Goal: Task Accomplishment & Management: Manage account settings

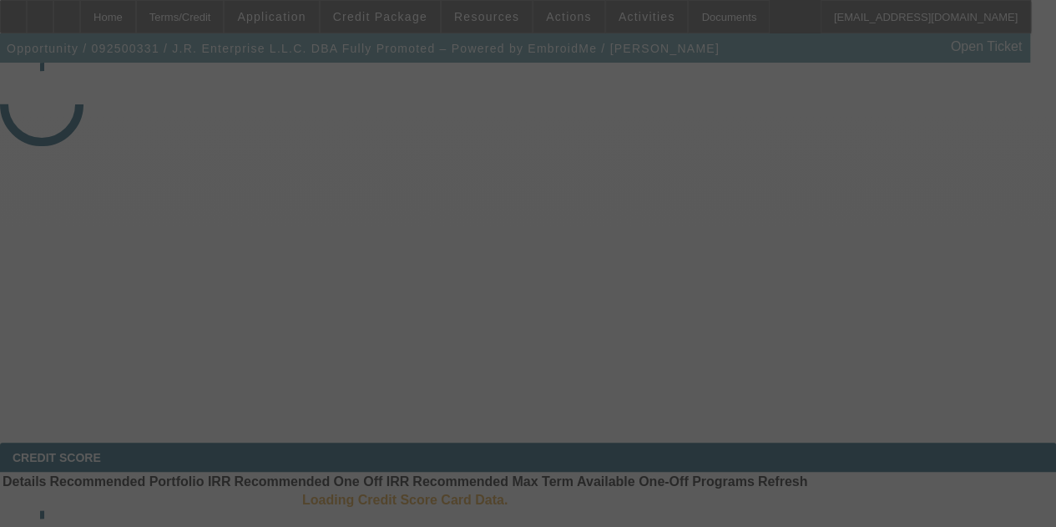
select select "3"
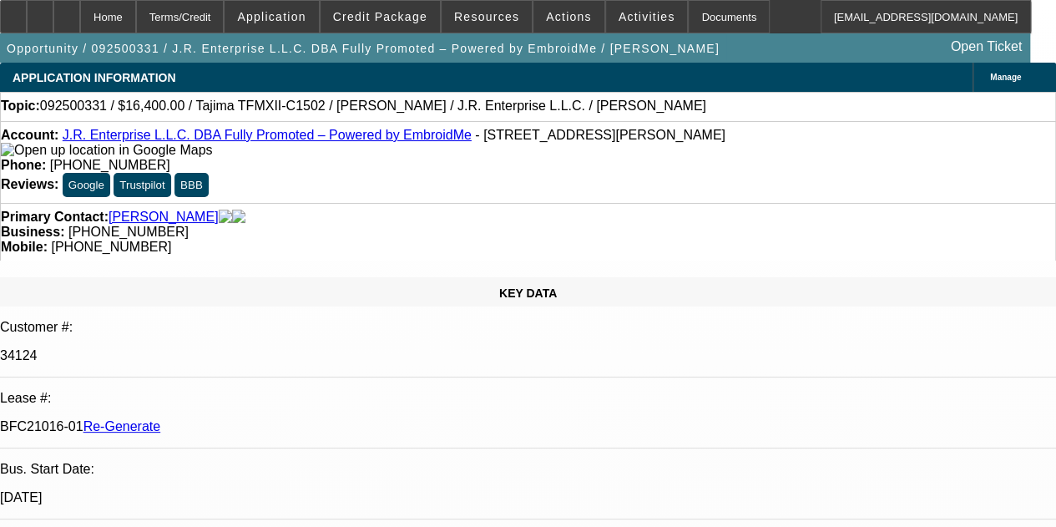
select select "0"
select select "2"
select select "0"
select select "1"
select select "2"
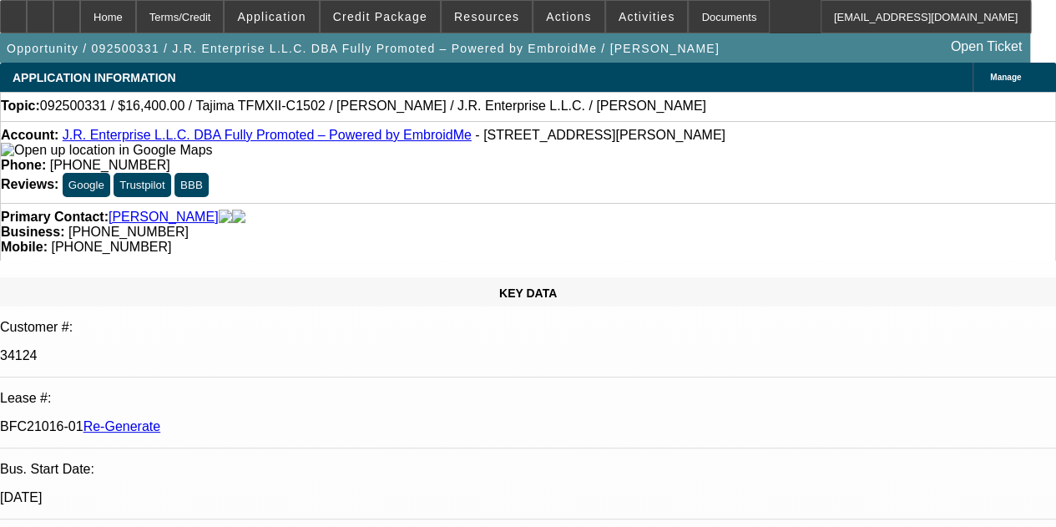
select select "6"
click at [688, 11] on div "Documents" at bounding box center [729, 16] width 82 height 33
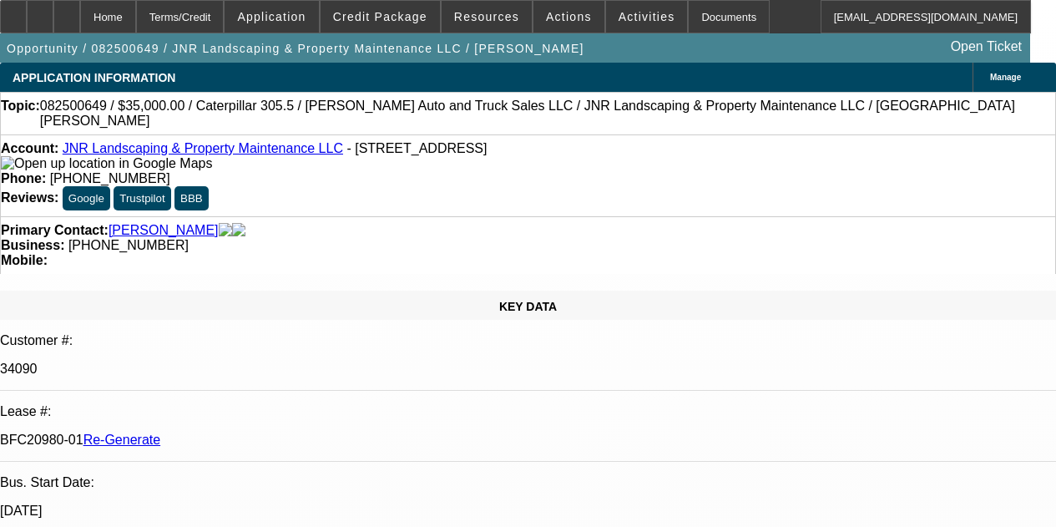
select select "4"
select select "0"
select select "6"
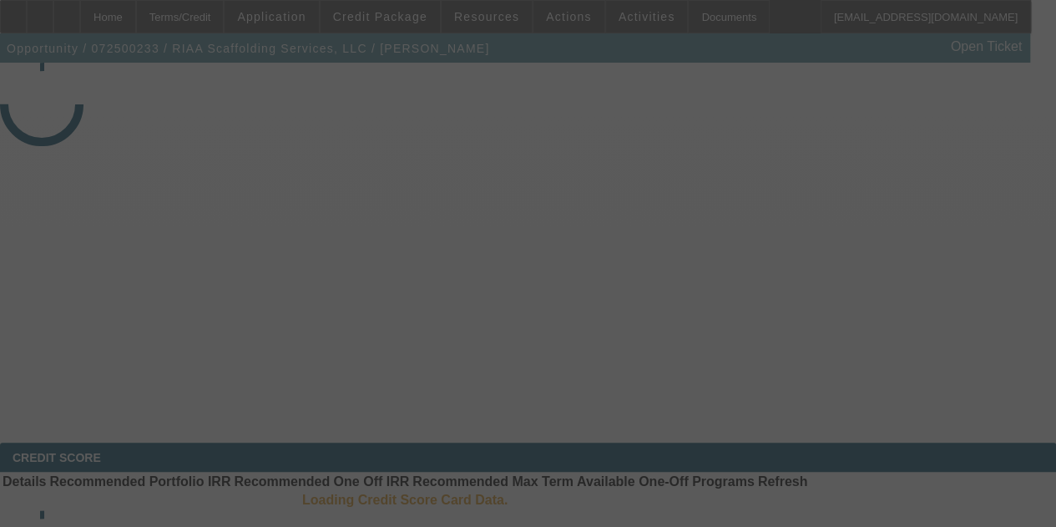
select select "4"
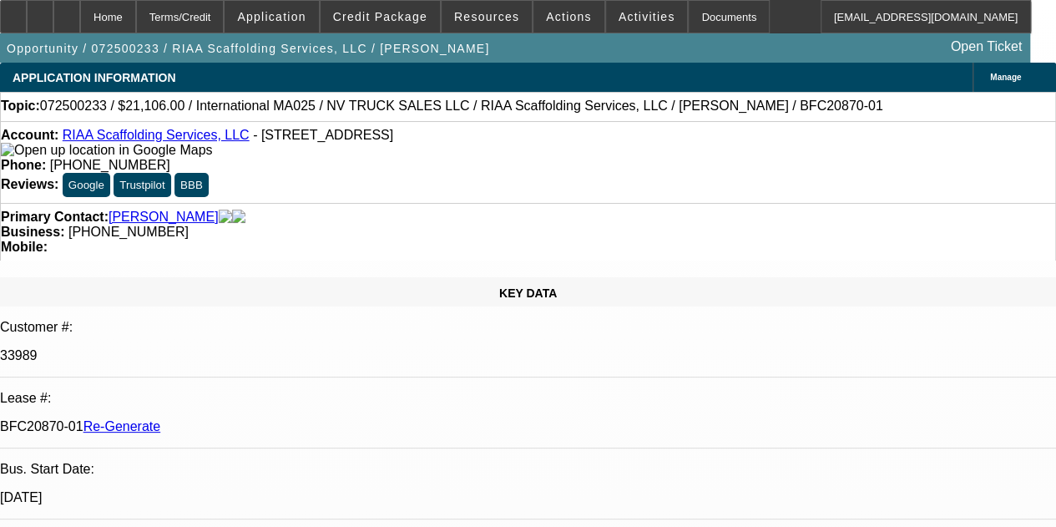
select select "0"
select select "0.1"
select select "1"
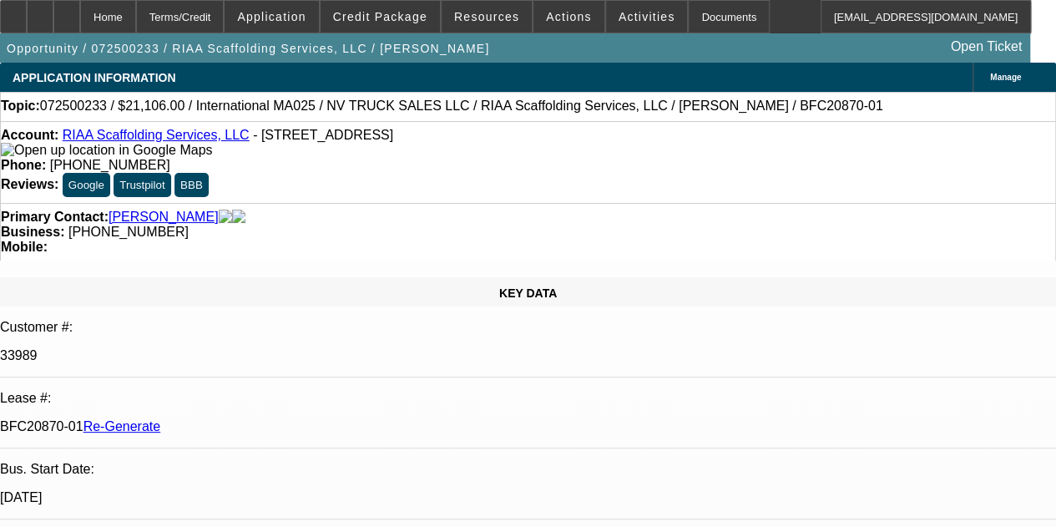
select select "5"
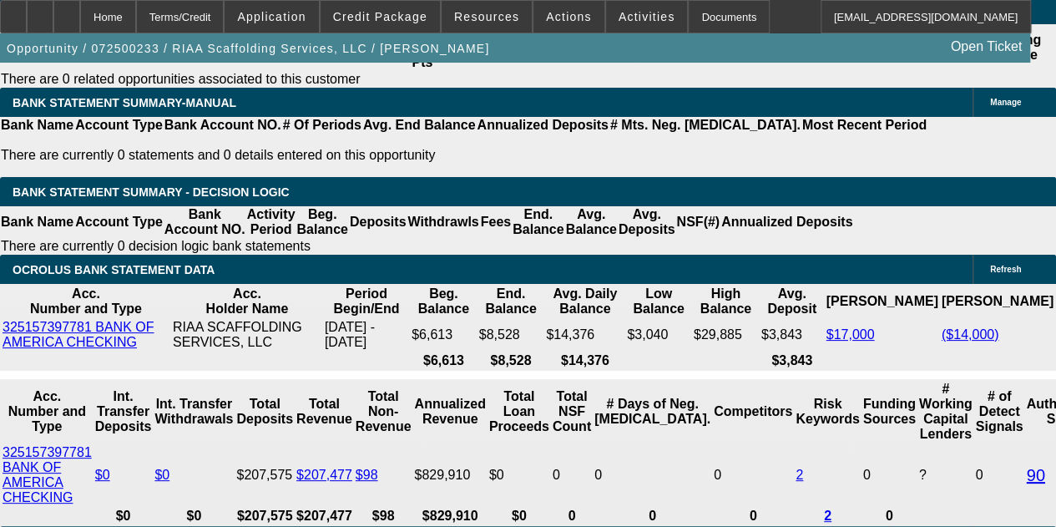
scroll to position [3108, 0]
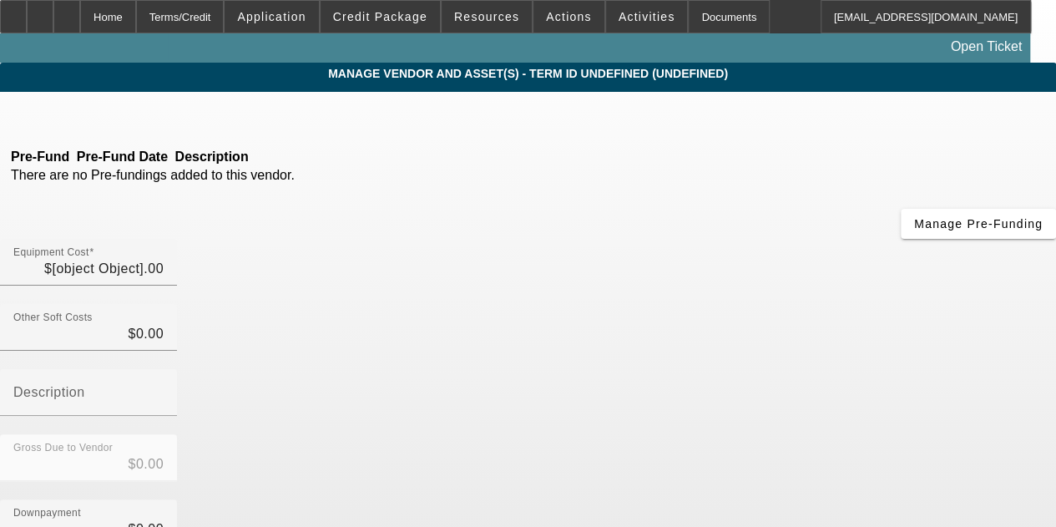
type input "$21,106.00"
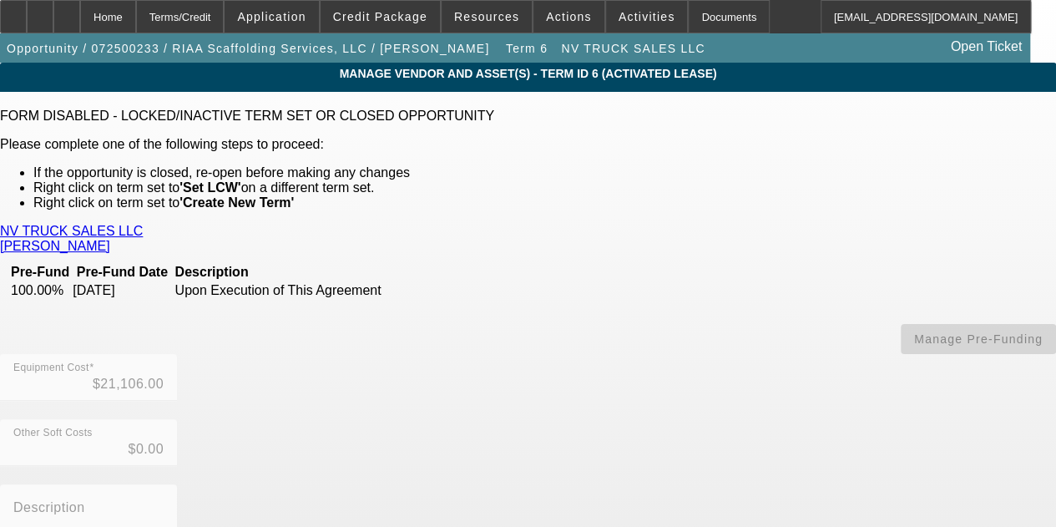
click at [108, 226] on link "NV TRUCK SALES LLC" at bounding box center [71, 231] width 143 height 15
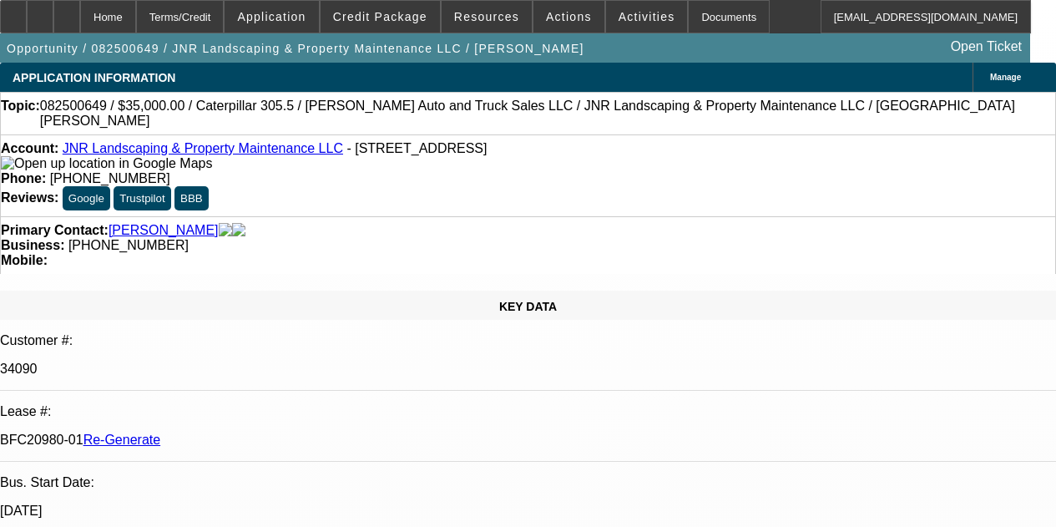
select select "4"
select select "0"
select select "6"
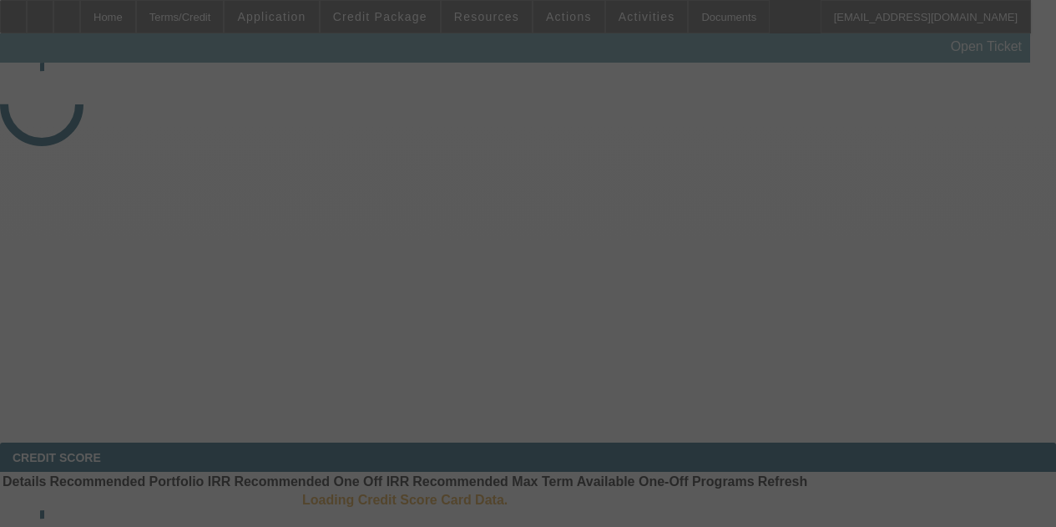
select select "3"
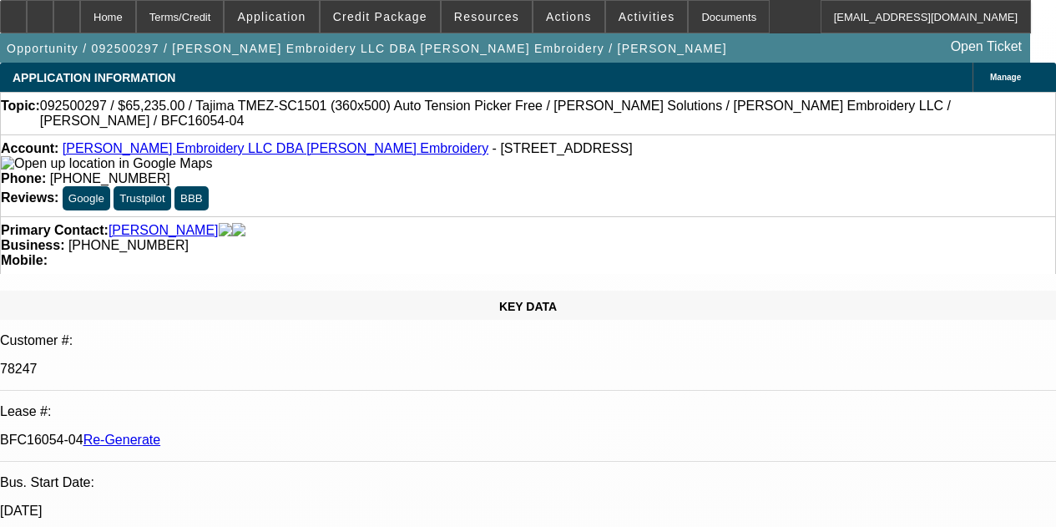
select select "0"
select select "2"
select select "0"
select select "6"
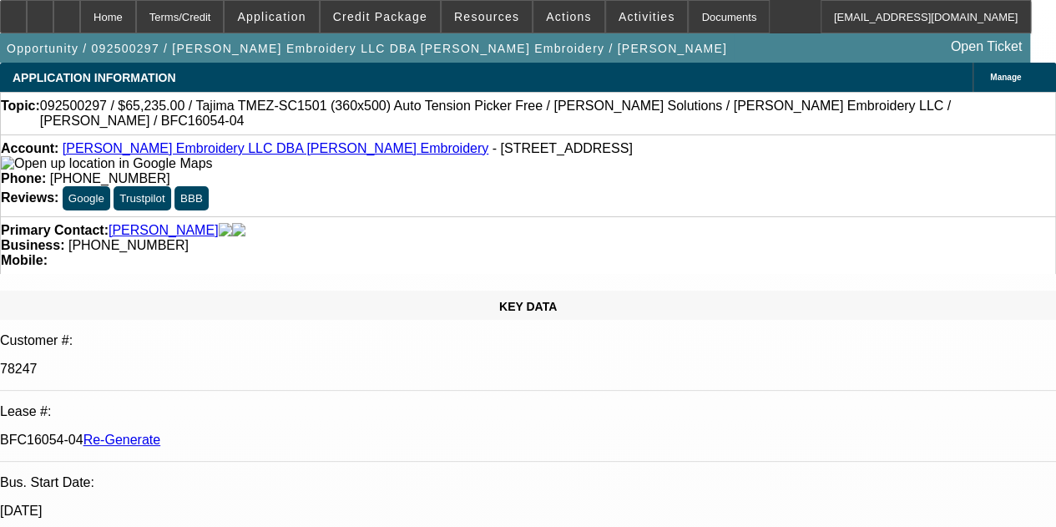
drag, startPoint x: 683, startPoint y: 17, endPoint x: 665, endPoint y: 106, distance: 91.2
click at [688, 16] on div "Documents" at bounding box center [729, 16] width 82 height 33
click at [693, 16] on div "Documents" at bounding box center [729, 16] width 82 height 33
click at [619, 13] on span "Activities" at bounding box center [647, 16] width 57 height 13
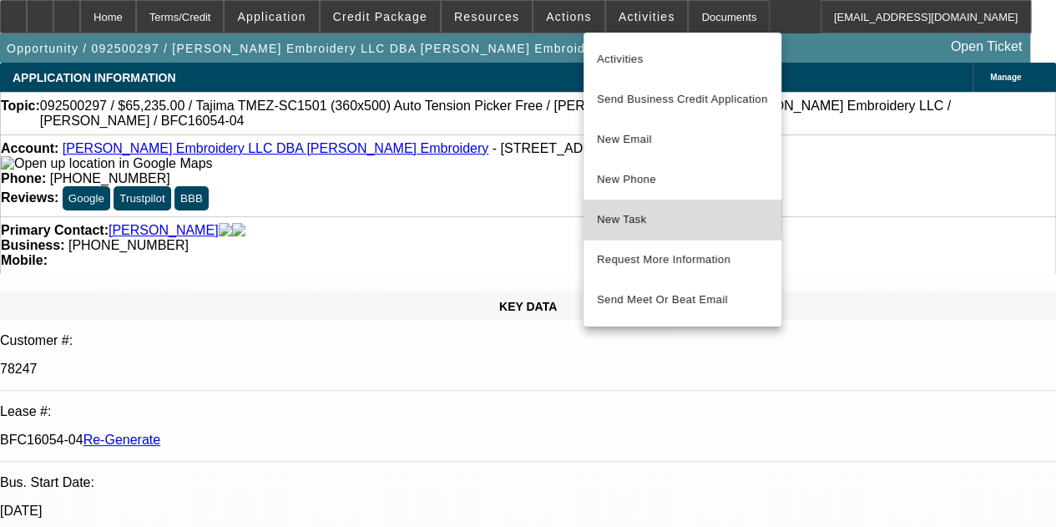
click at [626, 210] on span "New Task" at bounding box center [682, 220] width 171 height 20
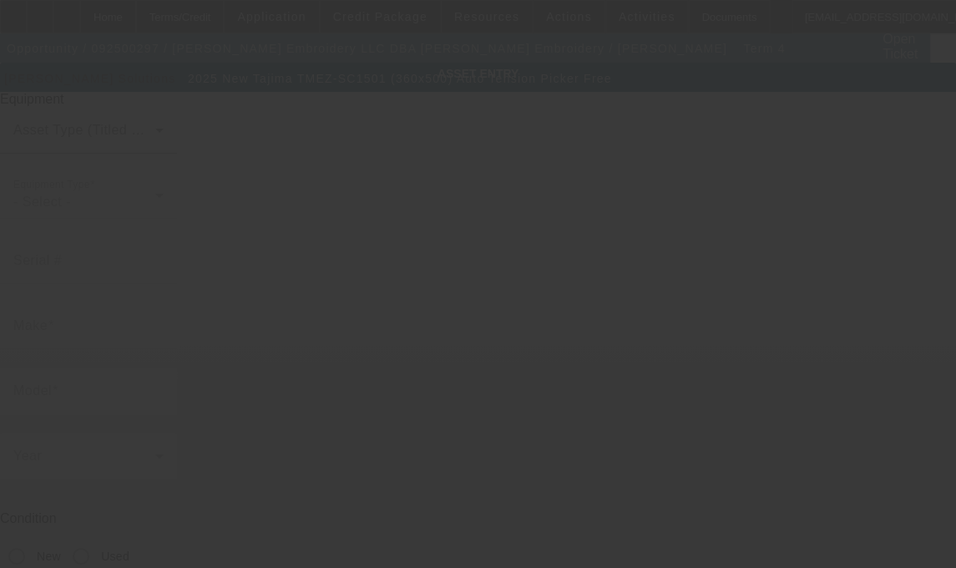
type input "Tajima"
type input "TMEZ-SC1501 (360x500) Auto Tension Picker Free"
radio input "true"
type textarea "single head machine"
type input "588 Park Ave"
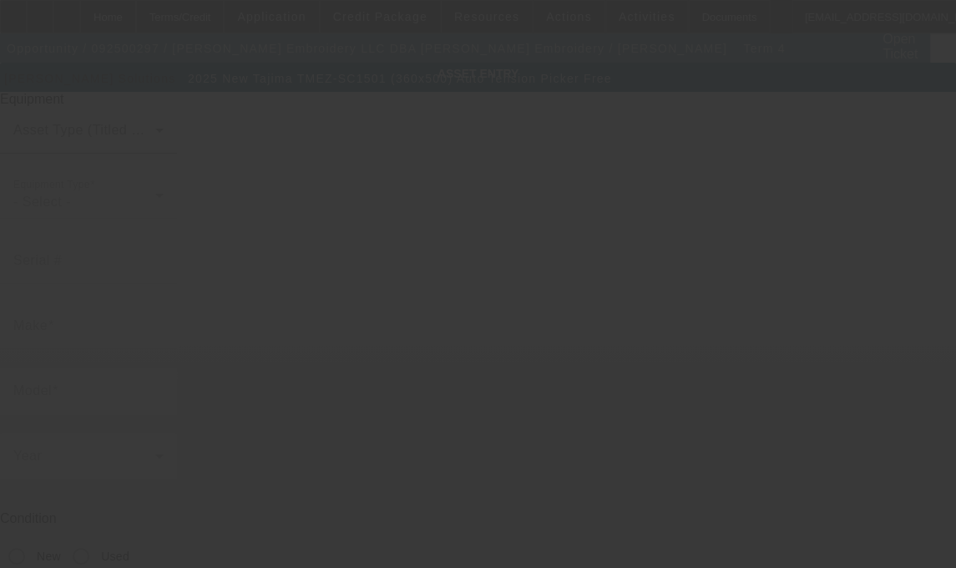
type input "Freehold"
type input "07728"
type input "Monmouth"
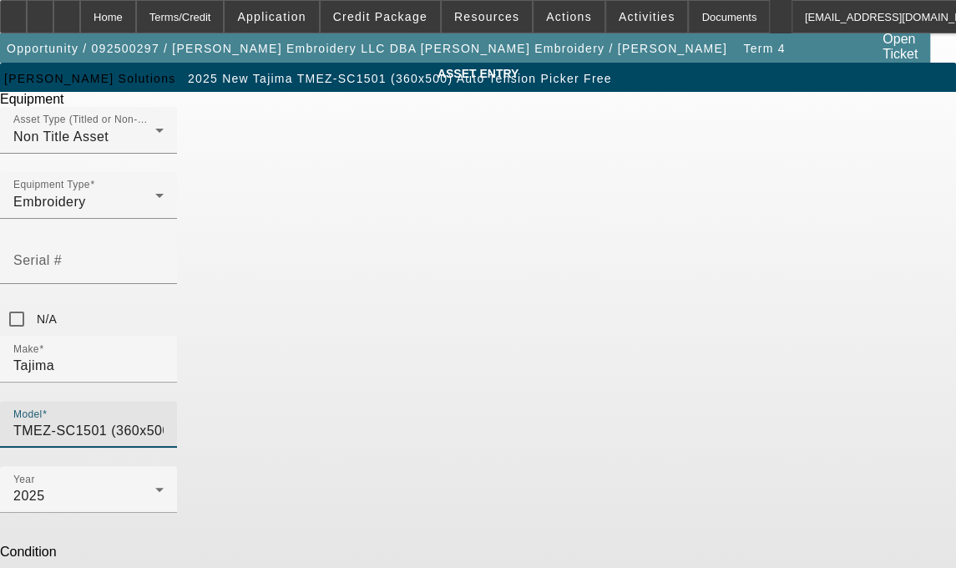
click at [164, 421] on input "TMEZ-SC1501 (360x500) Auto Tension Picker Free" at bounding box center [88, 431] width 150 height 20
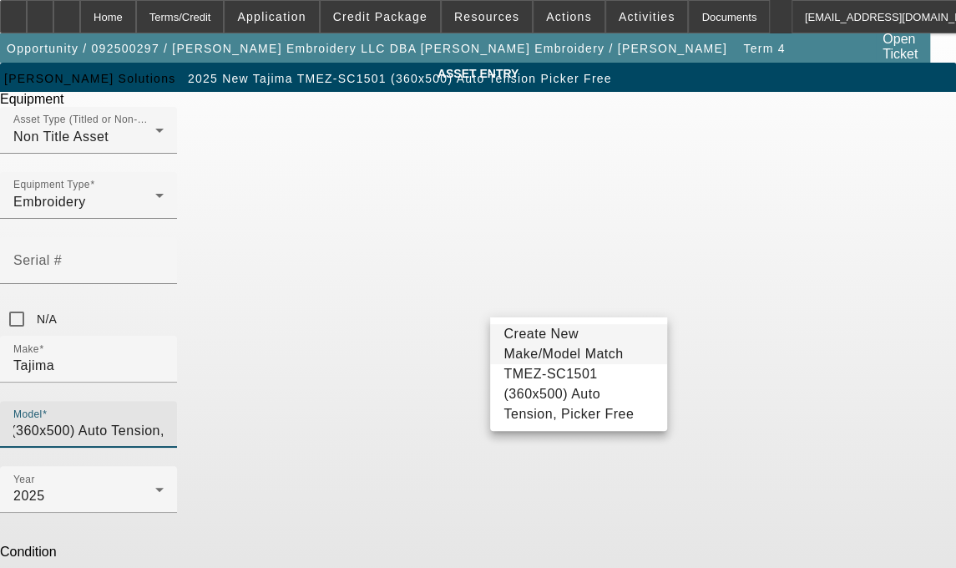
scroll to position [0, 104]
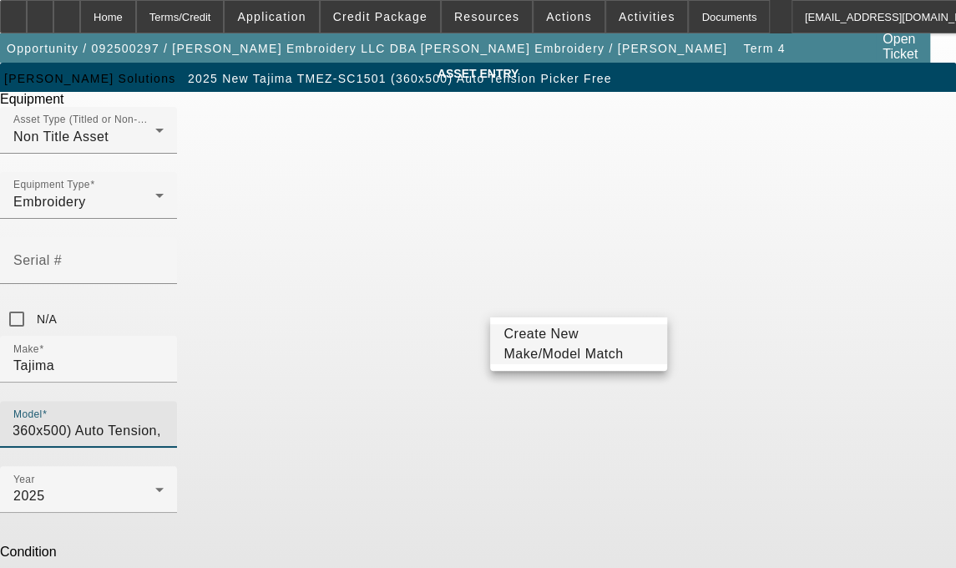
type input "TMEZ-SC1501 (360x500) Auto Tension, Picker Free,"
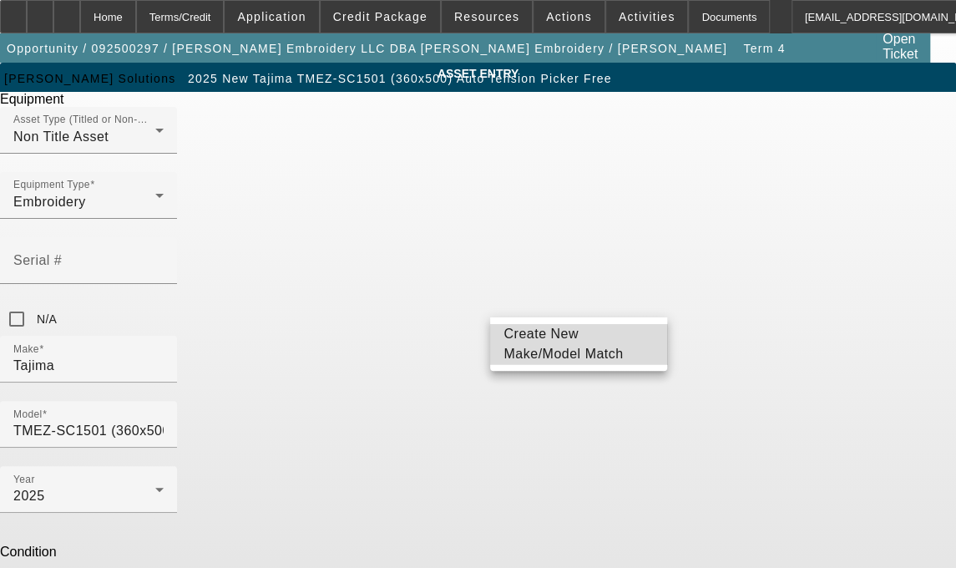
click at [544, 341] on span "Create New Make/Model Match" at bounding box center [562, 343] width 119 height 34
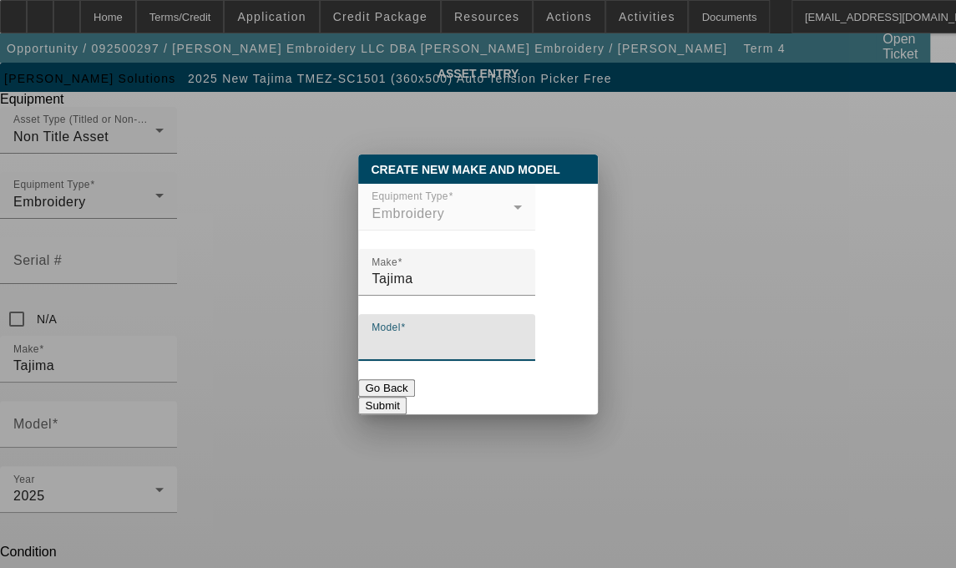
click at [430, 341] on input "Model" at bounding box center [447, 344] width 150 height 20
type input "TMEZ-SC1501 (360x500) Auto Tension, Picker Free,"
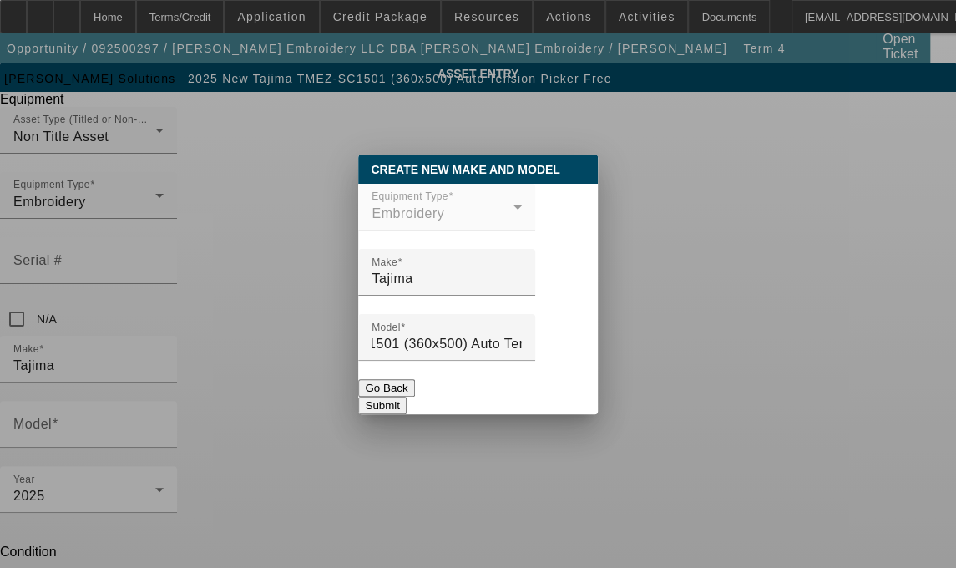
scroll to position [0, 0]
click at [406, 403] on button "Submit" at bounding box center [382, 406] width 48 height 18
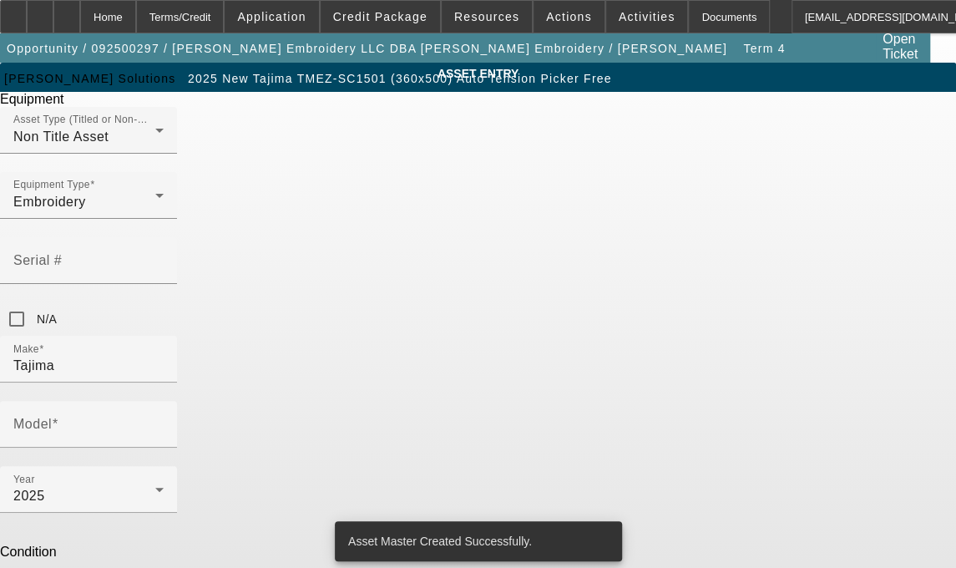
type input "TMEZ-SC1501 (360x500) Auto Tension, Picker Free,"
drag, startPoint x: 409, startPoint y: 433, endPoint x: 277, endPoint y: 426, distance: 132.1
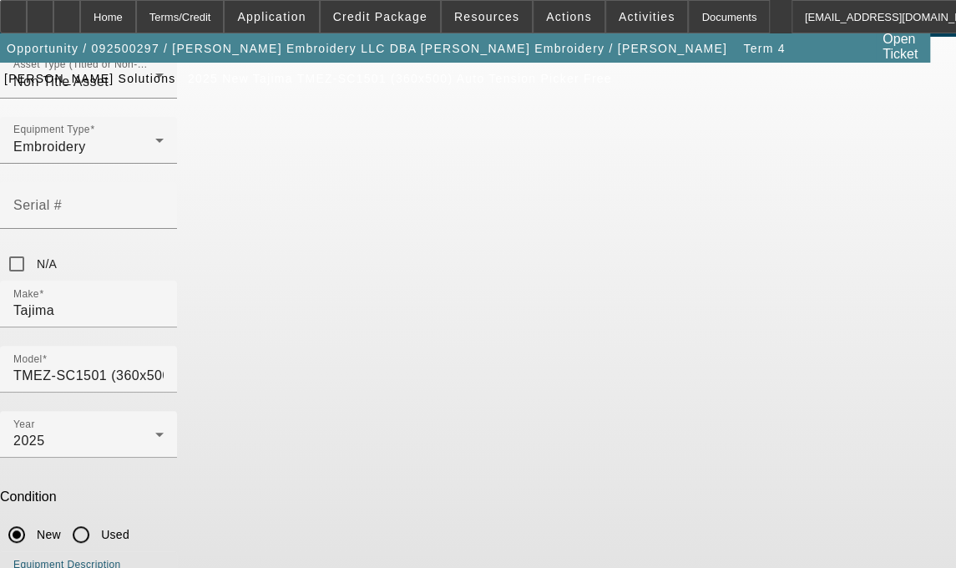
scroll to position [63, 0]
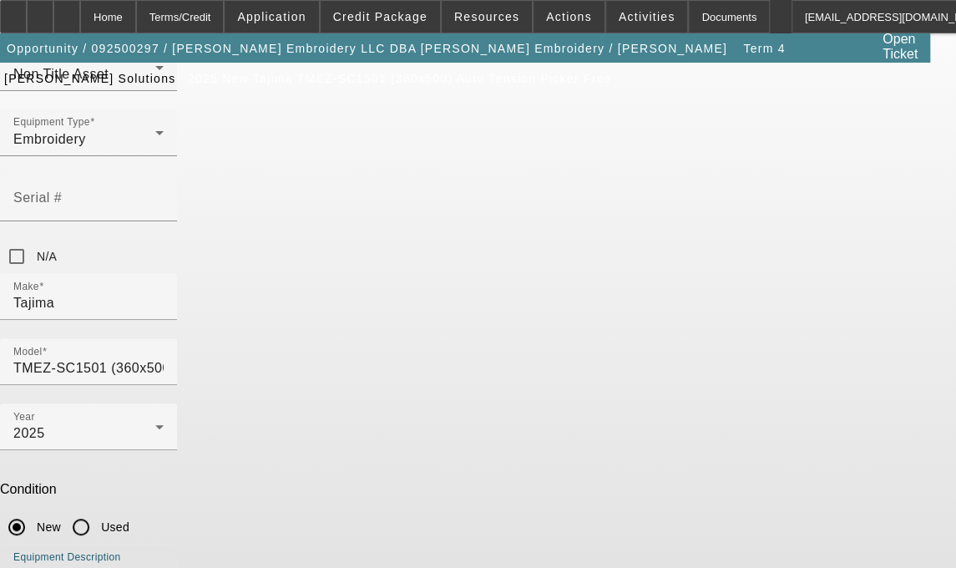
type textarea "1 Head / 15 Needle Embroidery Machine includes Stand, Supply Kit, Cap Driver wi…"
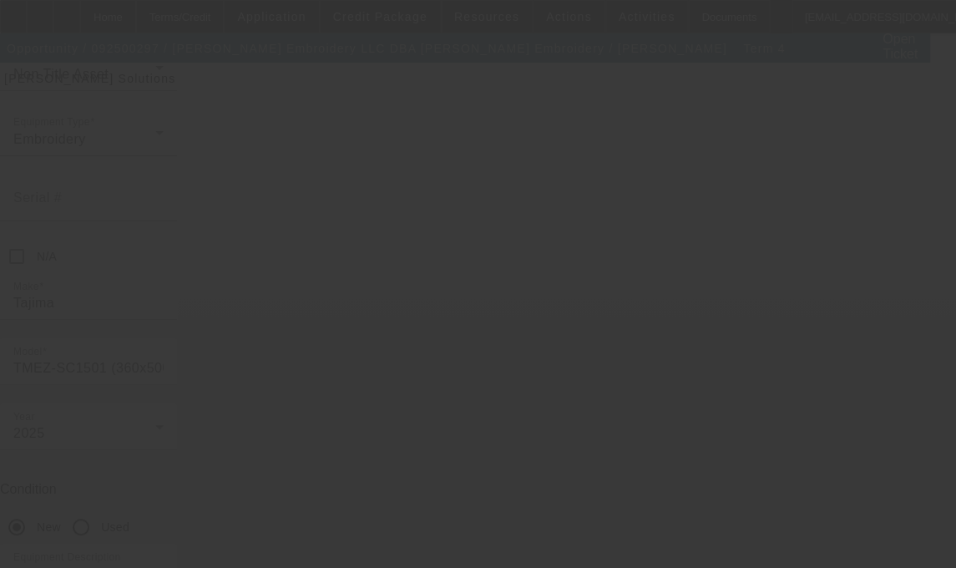
click at [555, 519] on div at bounding box center [478, 284] width 956 height 568
select select "3"
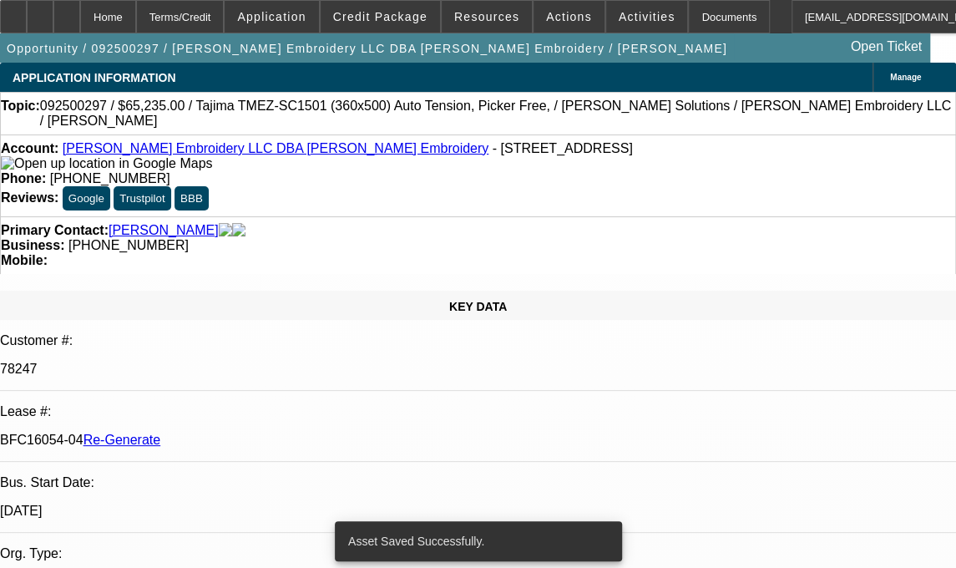
select select "0"
select select "2"
select select "0"
select select "6"
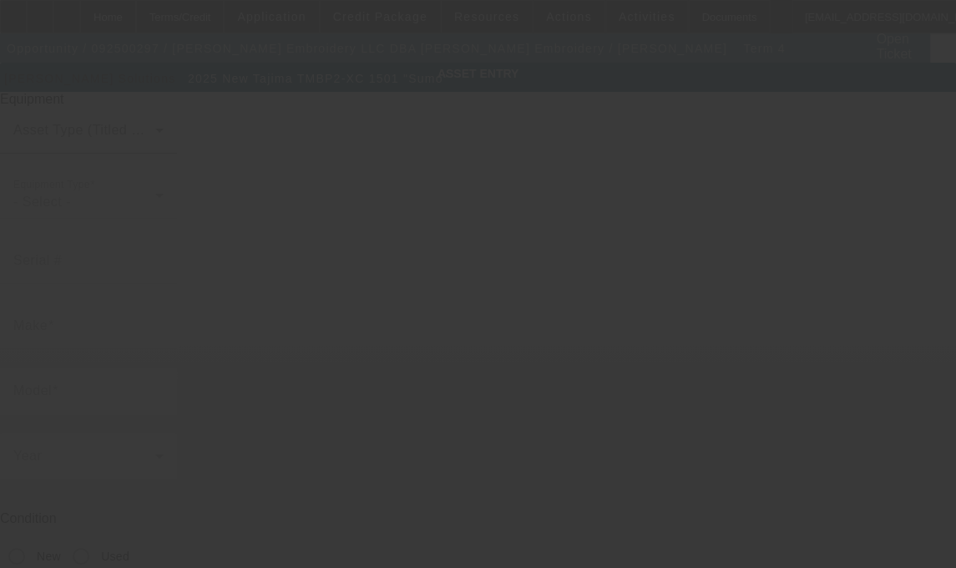
type input "Tajima"
type input "TMBP2-XC 1501 "Sumo""
radio input "true"
type textarea "single head machine"
type input "[STREET_ADDRESS]"
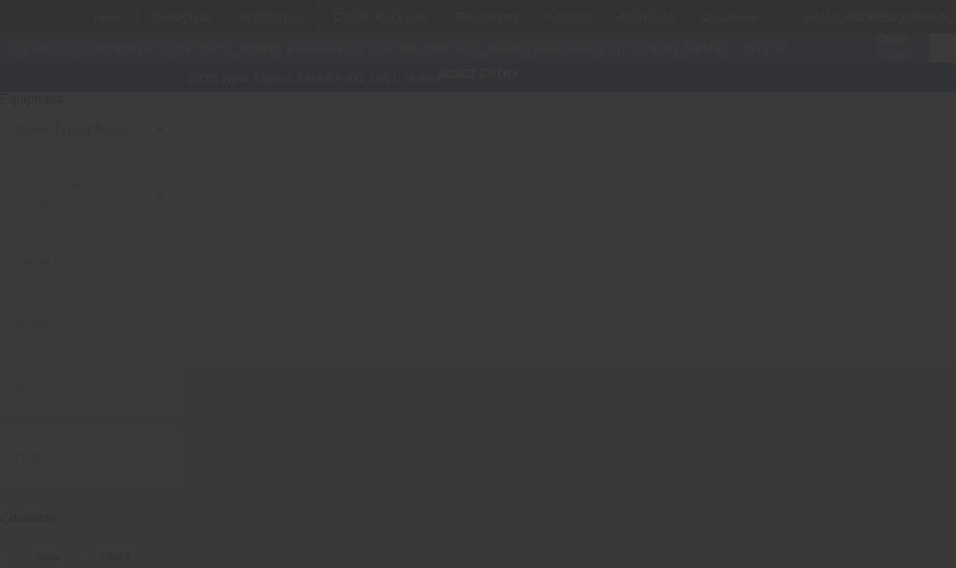
type input "Freehold"
type input "07728"
type input "[GEOGRAPHIC_DATA]"
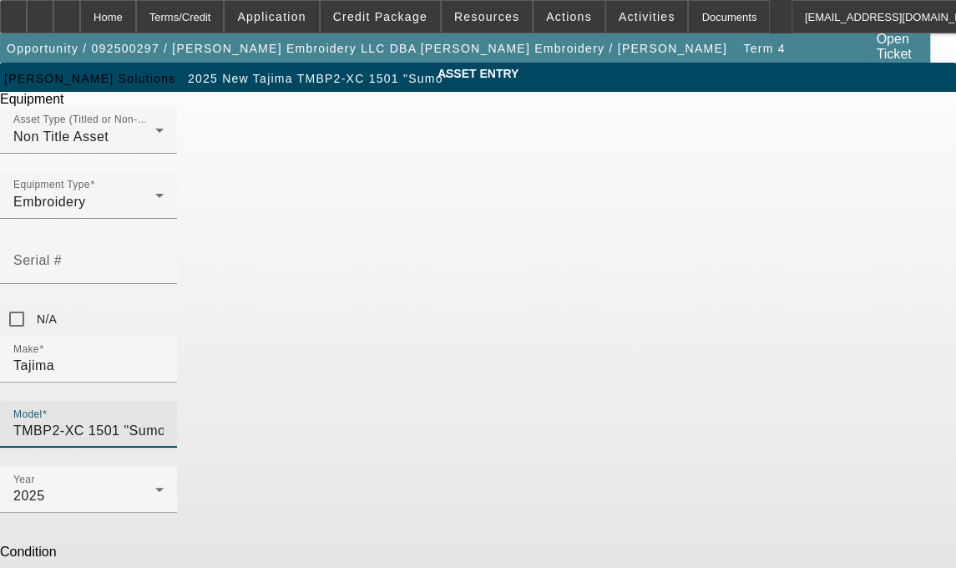
click at [164, 421] on input "TMBP2-XC 1501 "Sumo"" at bounding box center [88, 431] width 150 height 20
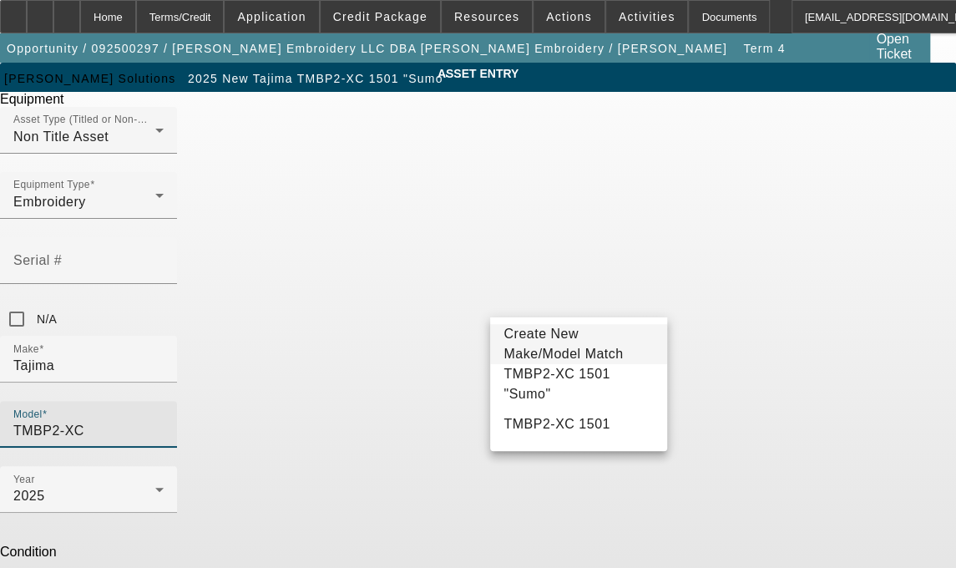
type input "TMBP2-XC"
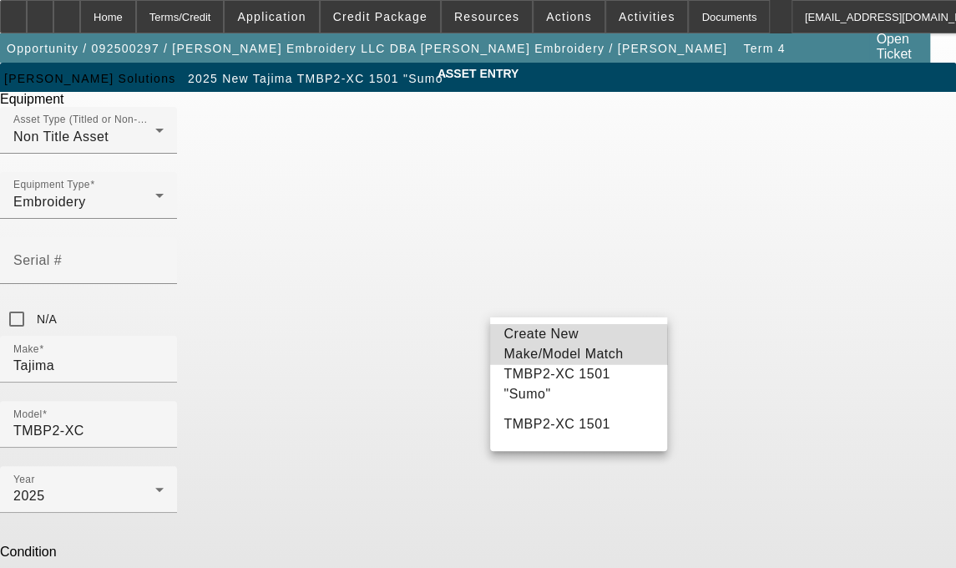
click at [548, 347] on span "Create New Make/Model Match" at bounding box center [578, 344] width 150 height 40
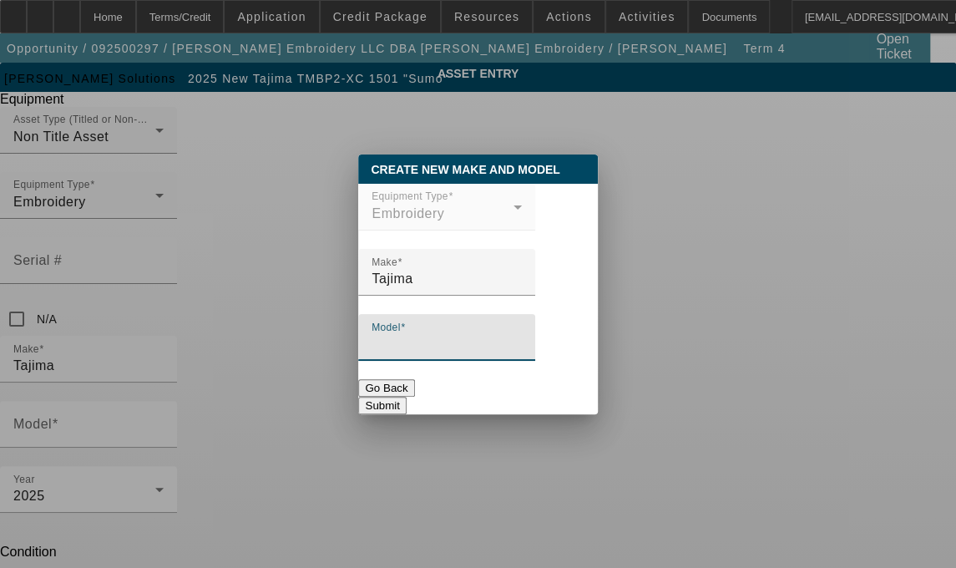
click at [439, 348] on input "Model" at bounding box center [447, 344] width 150 height 20
type input "TMBP2-X1501C (500x600) S WCT (Sumo +)"
click at [406, 403] on button "Submit" at bounding box center [382, 406] width 48 height 18
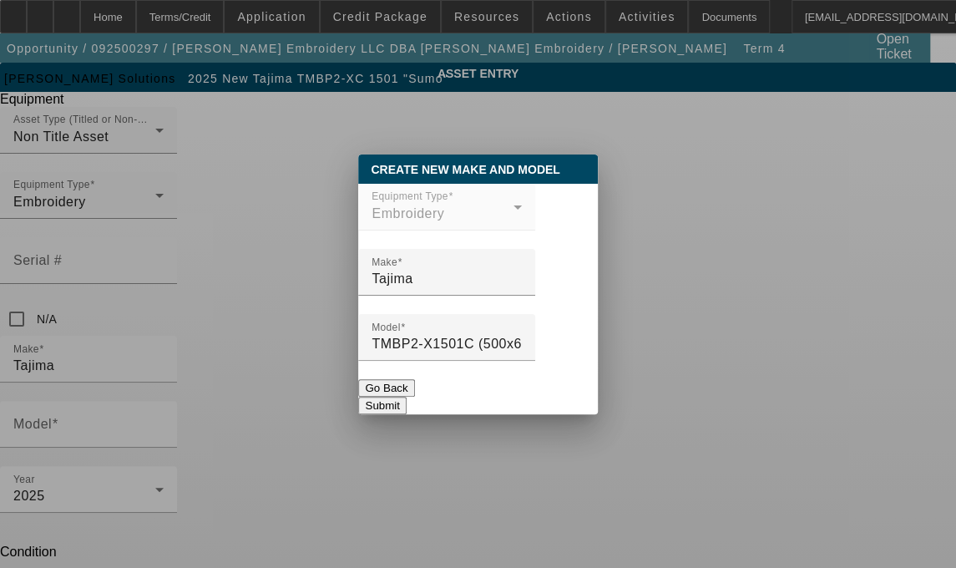
click at [406, 400] on button "Submit" at bounding box center [382, 406] width 48 height 18
type input "TMBP2-X1501C (500x600) S WCT (Sumo +)"
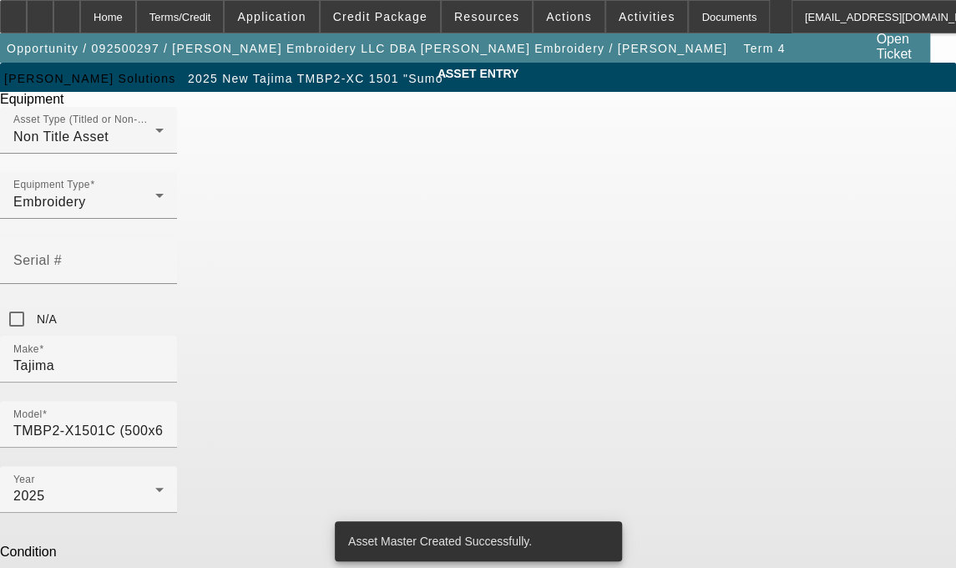
drag, startPoint x: 407, startPoint y: 437, endPoint x: 244, endPoint y: 431, distance: 163.8
click at [244, 431] on div "ASSET ENTRY Delete asset Equipment Asset Type (Titled or Non-Titled) Non Title …" at bounding box center [478, 425] width 956 height 724
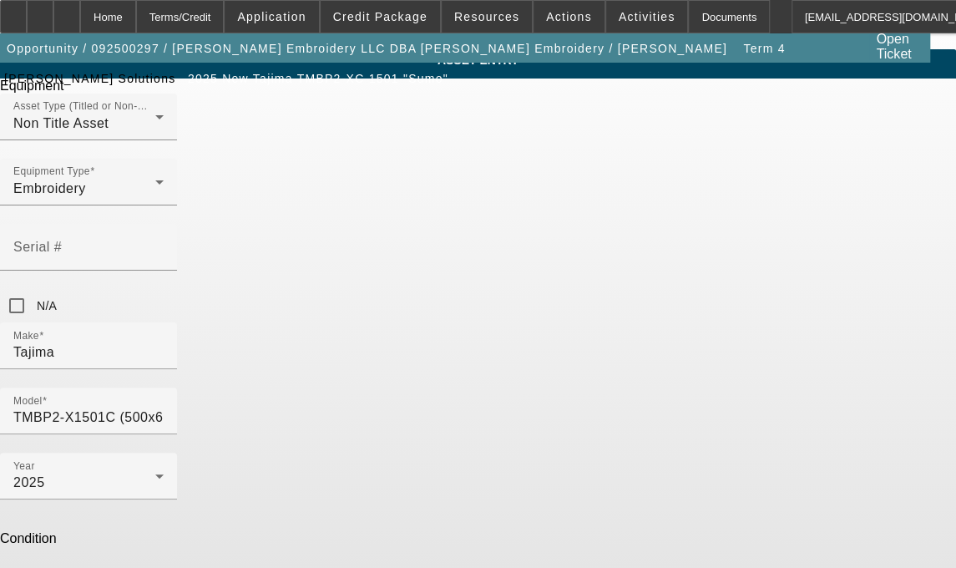
scroll to position [63, 0]
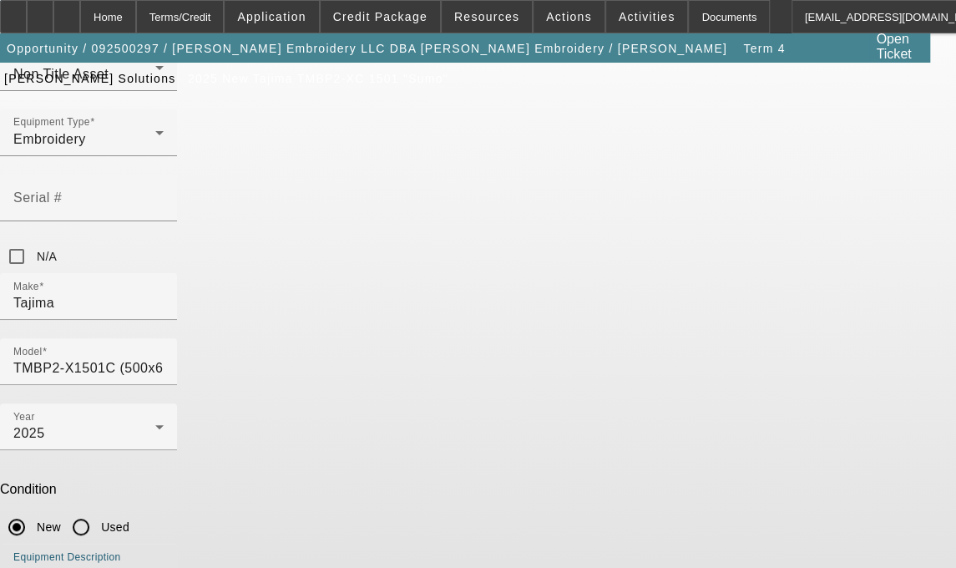
type textarea "Picker Free, 1 Head / 15 Needle Embroidery Machine includes Stand, Supply Kit, …"
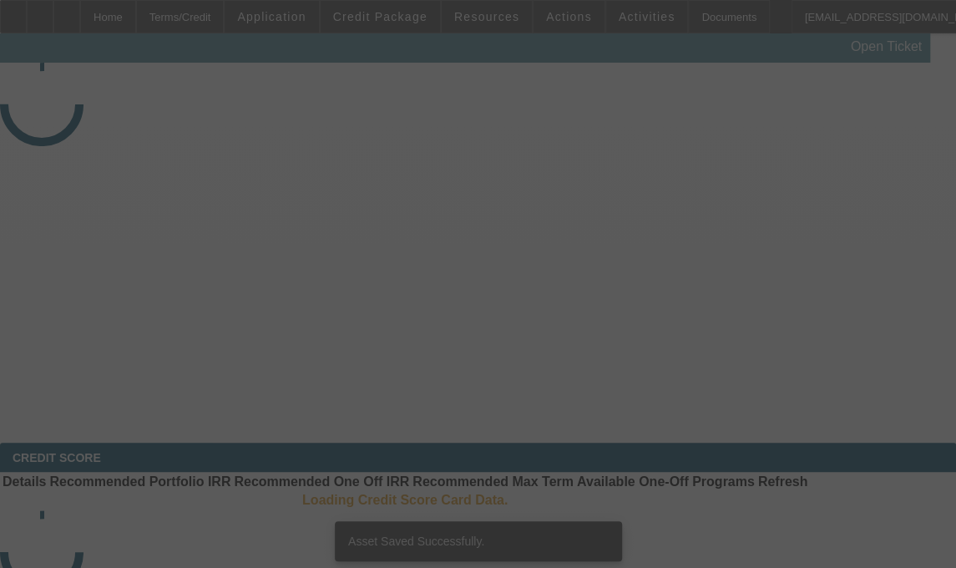
select select "3"
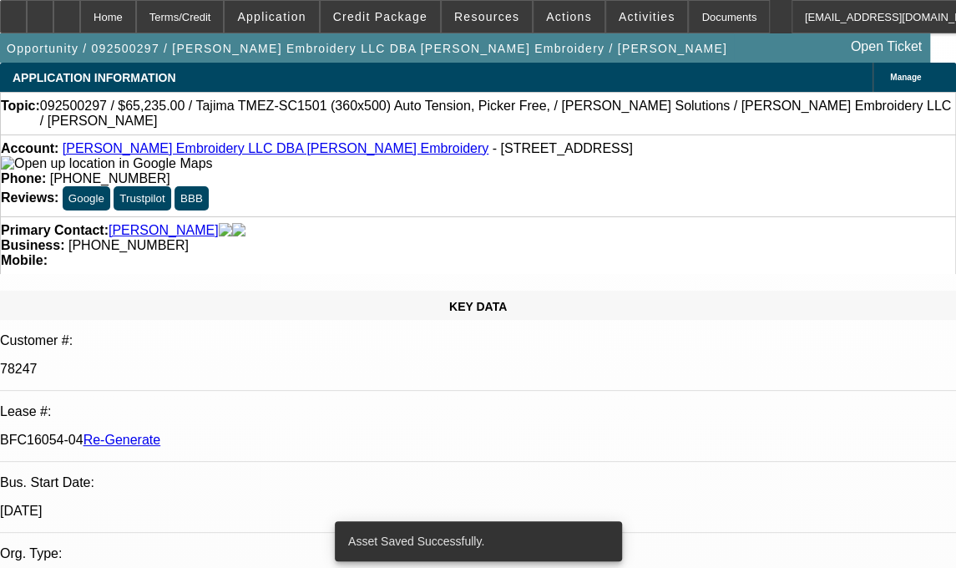
select select "0"
select select "2"
select select "0"
select select "6"
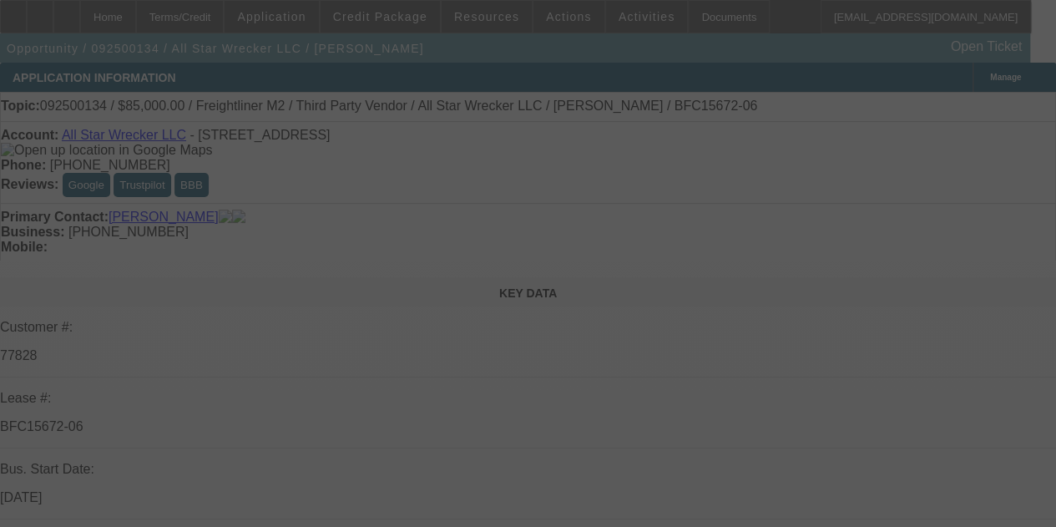
select select "0"
select select "2"
select select "0"
select select "6"
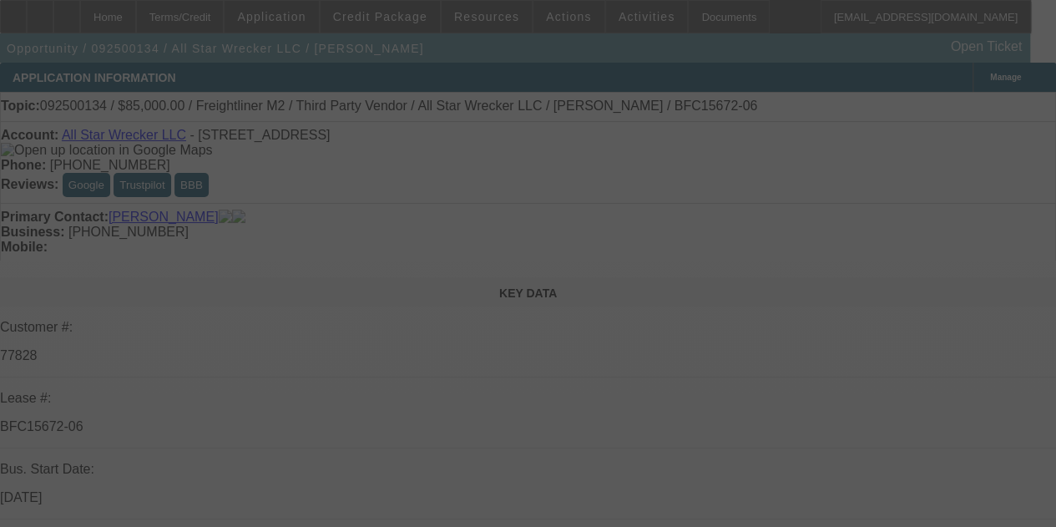
select select "0"
select select "2"
select select "0"
select select "6"
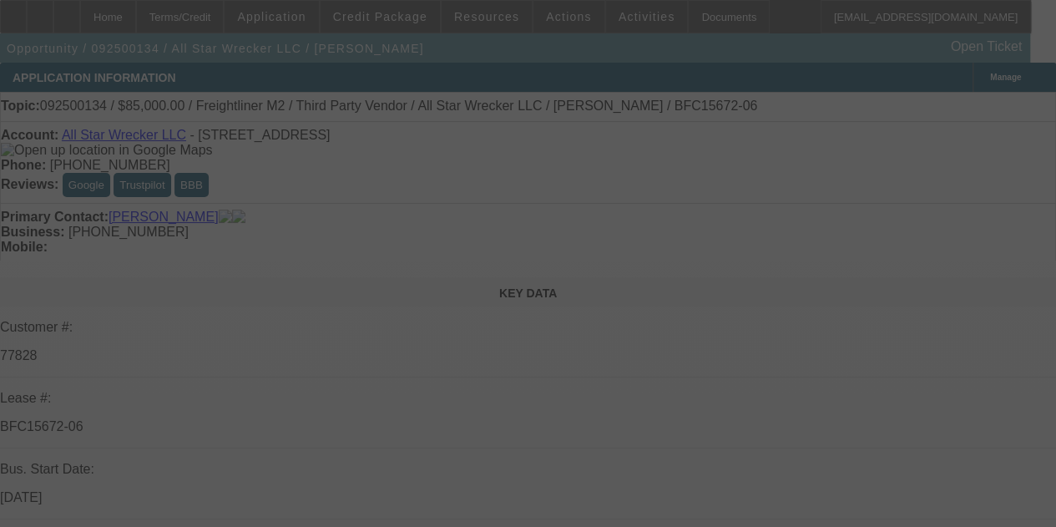
select select "0"
select select "2"
select select "0"
select select "6"
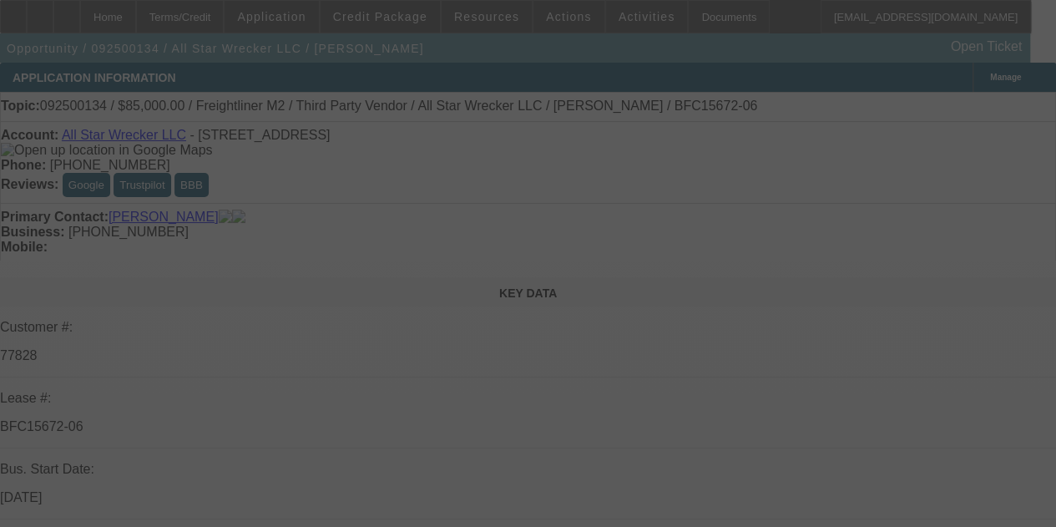
select select "0"
select select "6"
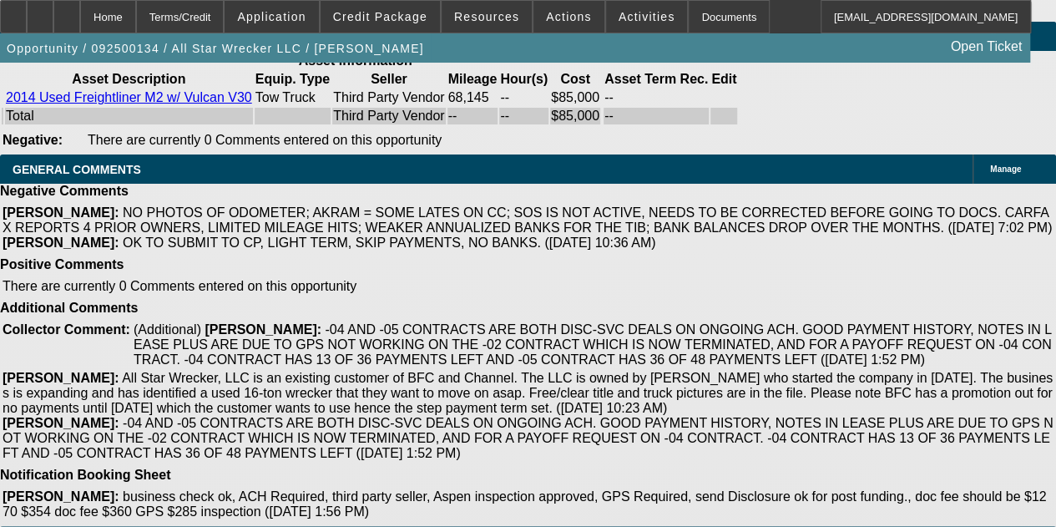
scroll to position [4308, 0]
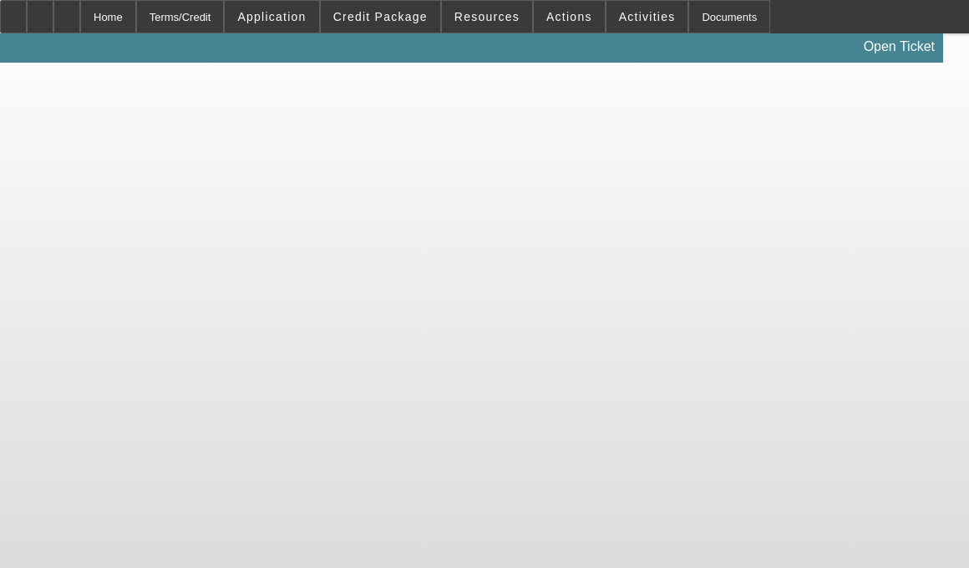
drag, startPoint x: 0, startPoint y: 0, endPoint x: 247, endPoint y: 304, distance: 391.7
click at [247, 304] on body "Home Terms/Credit Application Credit Package Resources Actions Activities Docum…" at bounding box center [484, 284] width 969 height 568
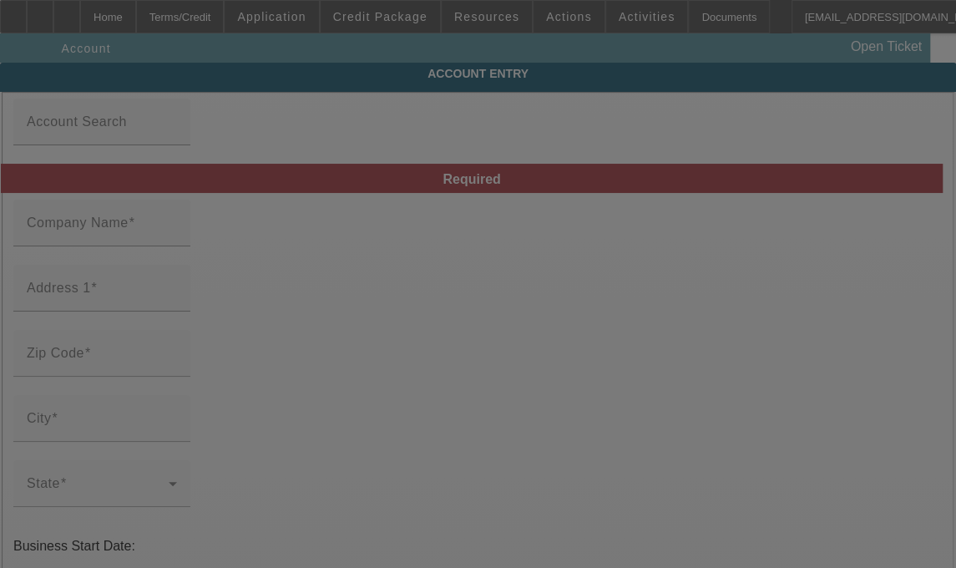
type input "[PERSON_NAME] Embroidery LLC"
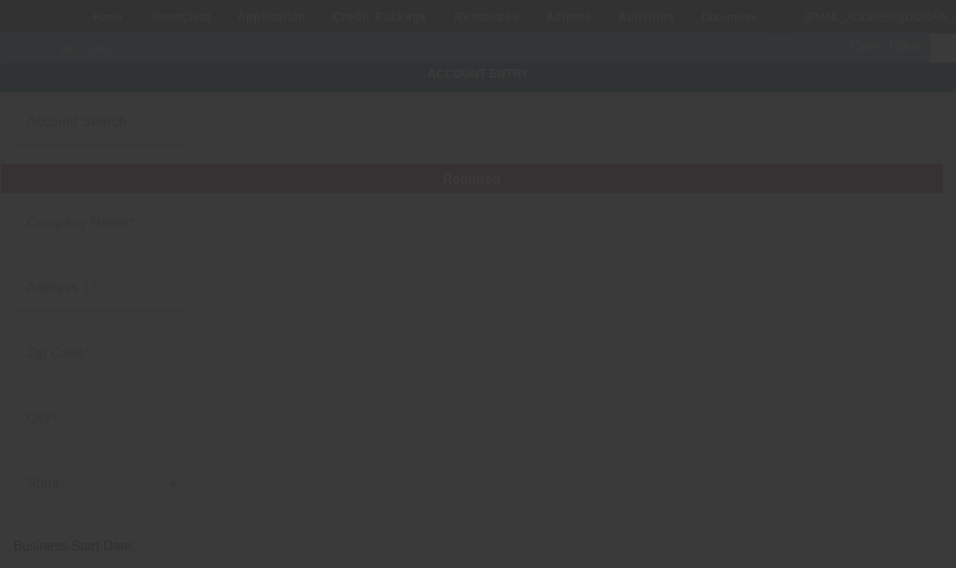
type input "[STREET_ADDRESS]"
type input "07728"
type input "Freehold"
type input "(908) 907-4917"
type input "Morales Embroidery"
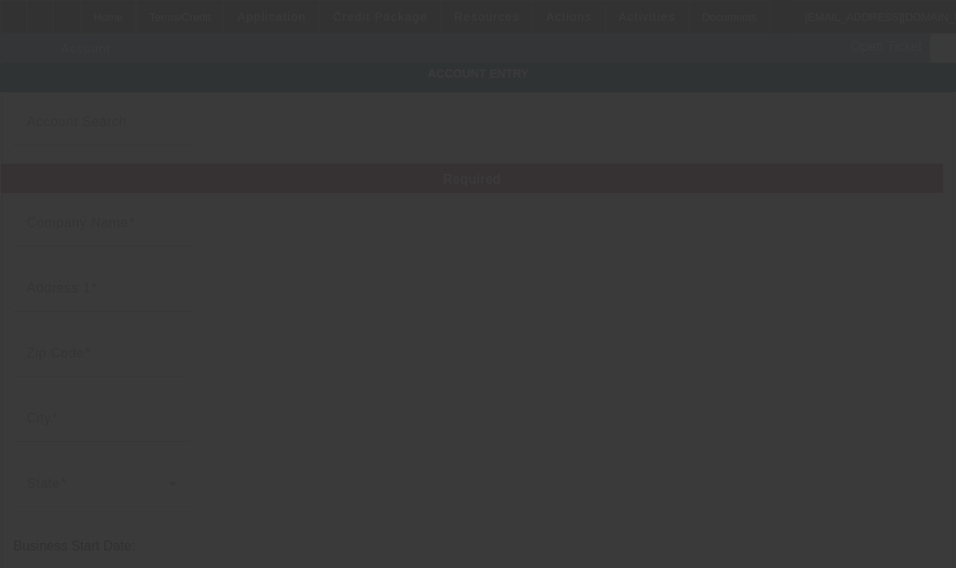
type input "moralesembr@gmail.com"
type input "Monmouth"
type input "80-0291995"
type input "Custom embroidery and screen printing"
type input "https://moralesembroidery.com/"
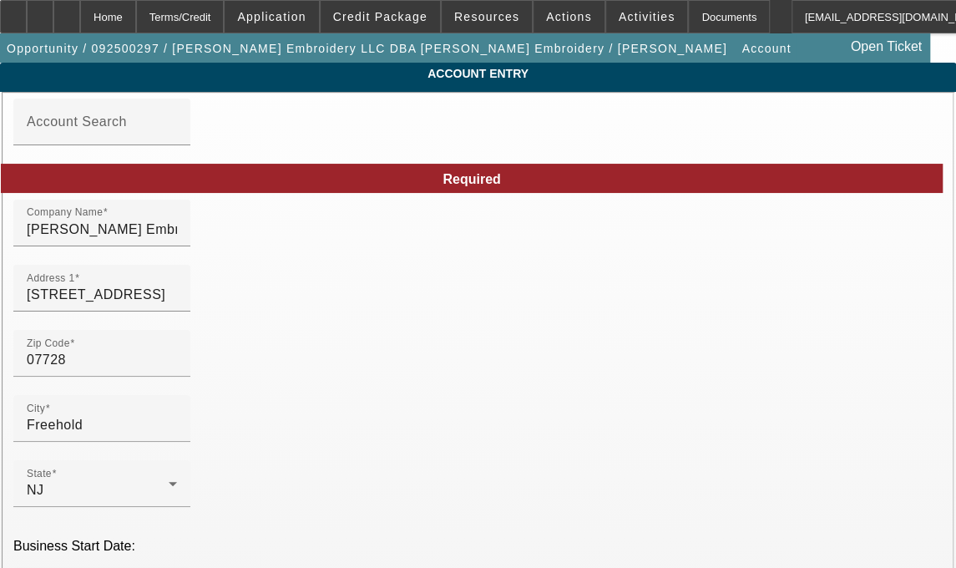
type input "9/15/2025"
drag, startPoint x: 615, startPoint y: 241, endPoint x: 476, endPoint y: 246, distance: 138.7
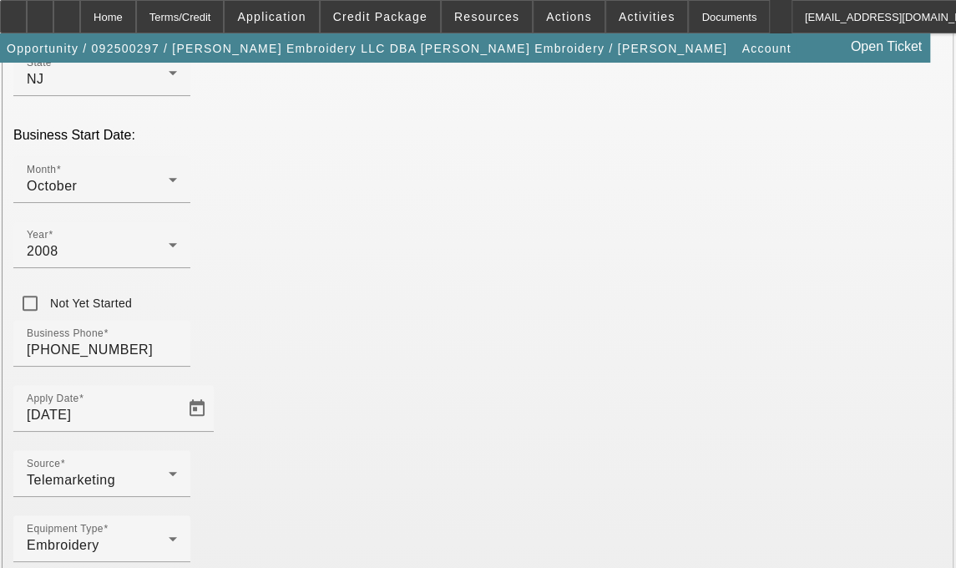
scroll to position [413, 0]
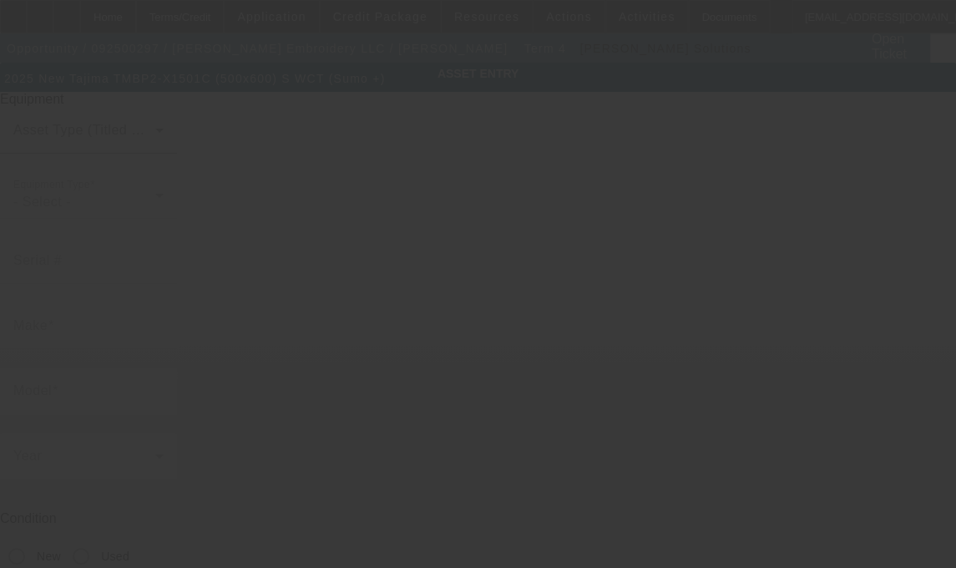
type input "Tajima"
type input "TMBP2-X1501C (500x600) S WCT (Sumo +)"
radio input "true"
type textarea "Picker Free, 1 Head / 15 Needle Embroidery Machine includes Stand, Supply Kit, …"
type input "[STREET_ADDRESS]"
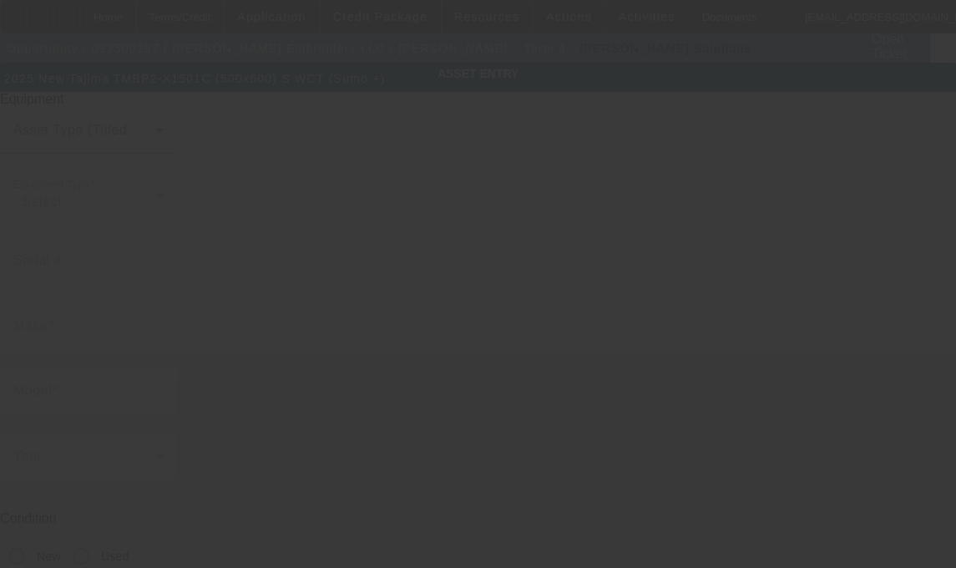
type input "Freehold"
type input "07728"
type input "[GEOGRAPHIC_DATA]"
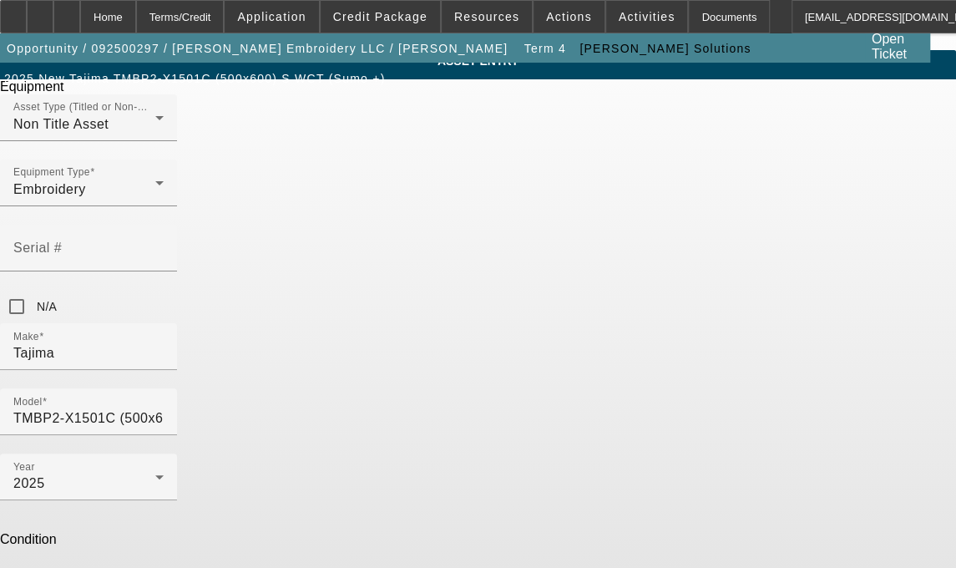
scroll to position [63, 0]
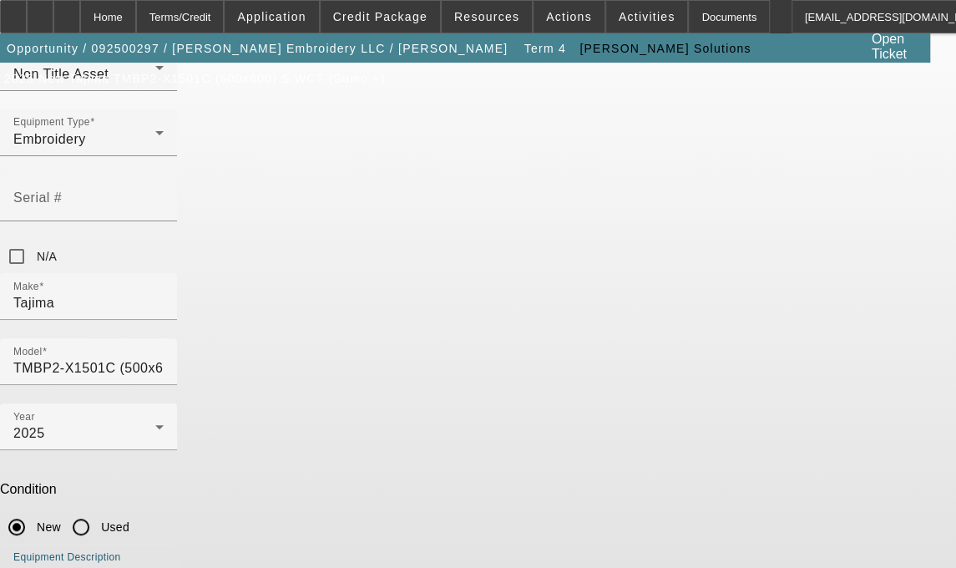
type textarea "Picker Free, 1 Head / 15 Needle Embroidery Machine includes Stand, Supply Kit, …"
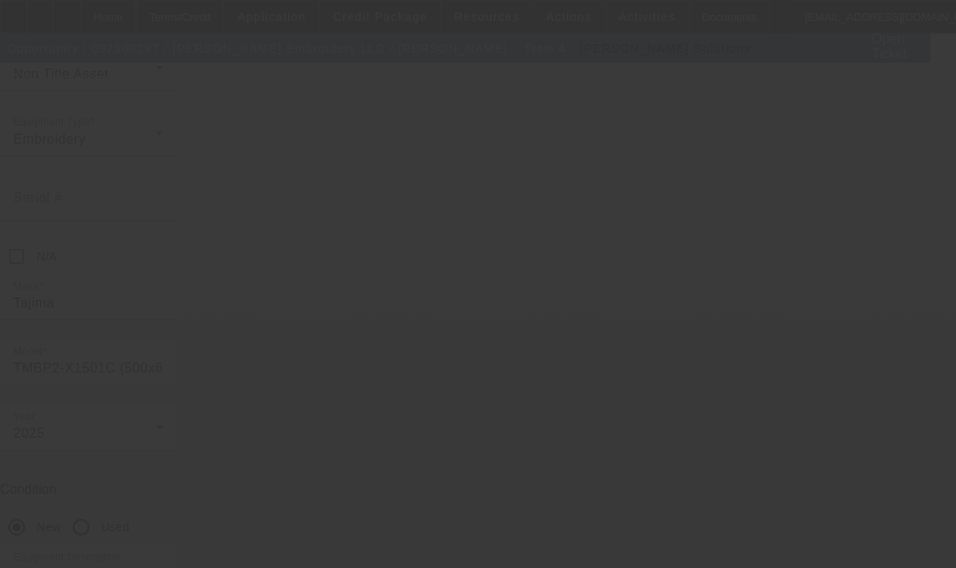
click at [807, 301] on div at bounding box center [478, 284] width 956 height 568
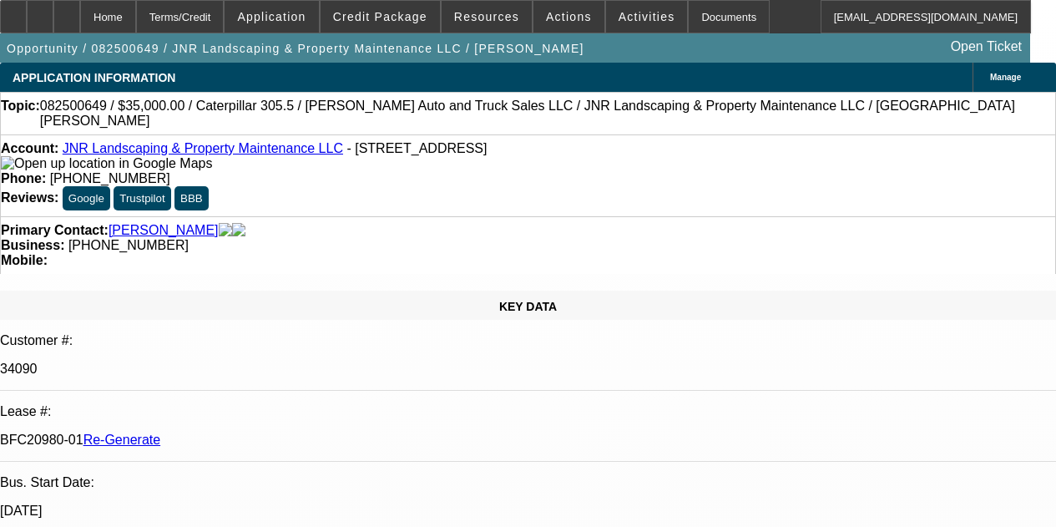
select select "4"
select select "0"
select select "6"
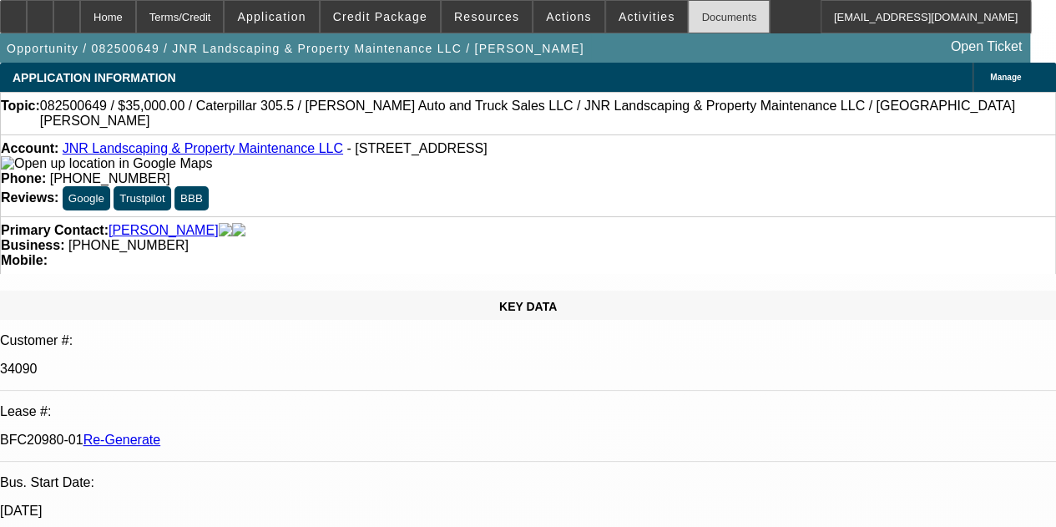
click at [688, 19] on div "Documents" at bounding box center [729, 16] width 82 height 33
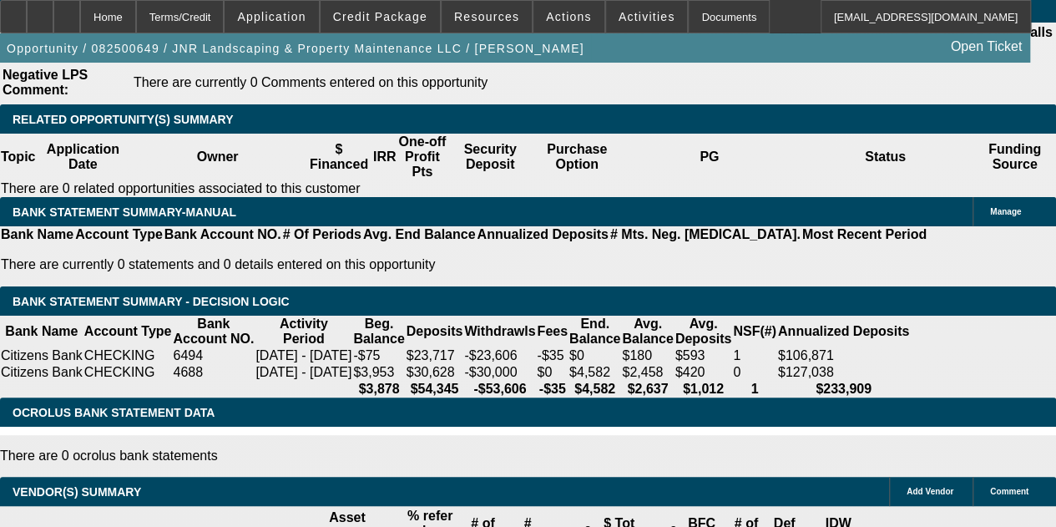
scroll to position [3164, 0]
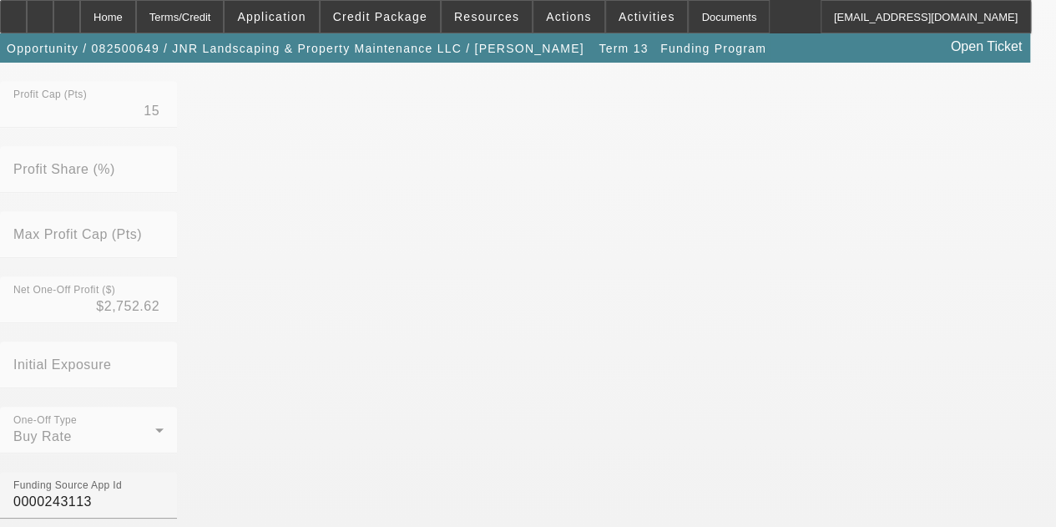
scroll to position [620, 0]
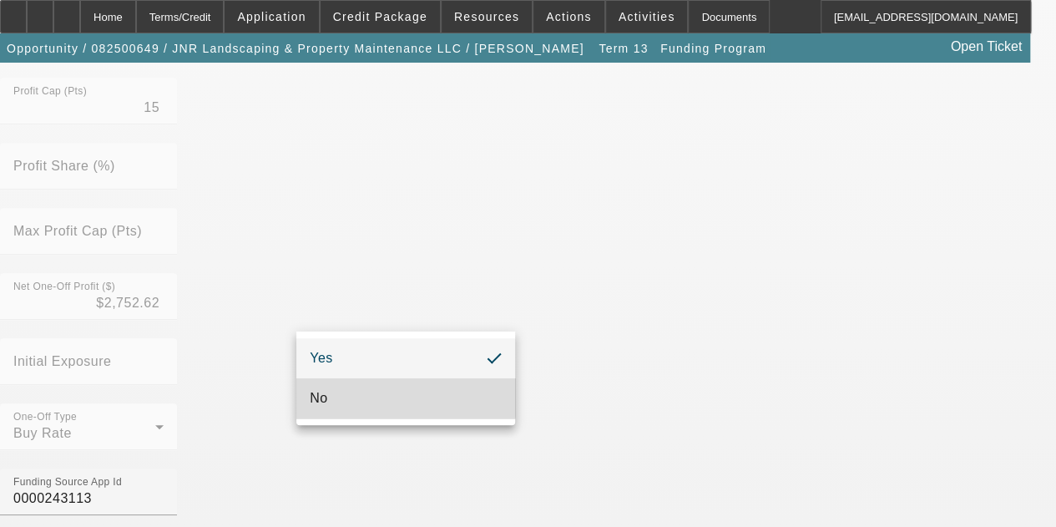
click at [346, 387] on mat-option "No" at bounding box center [405, 398] width 219 height 40
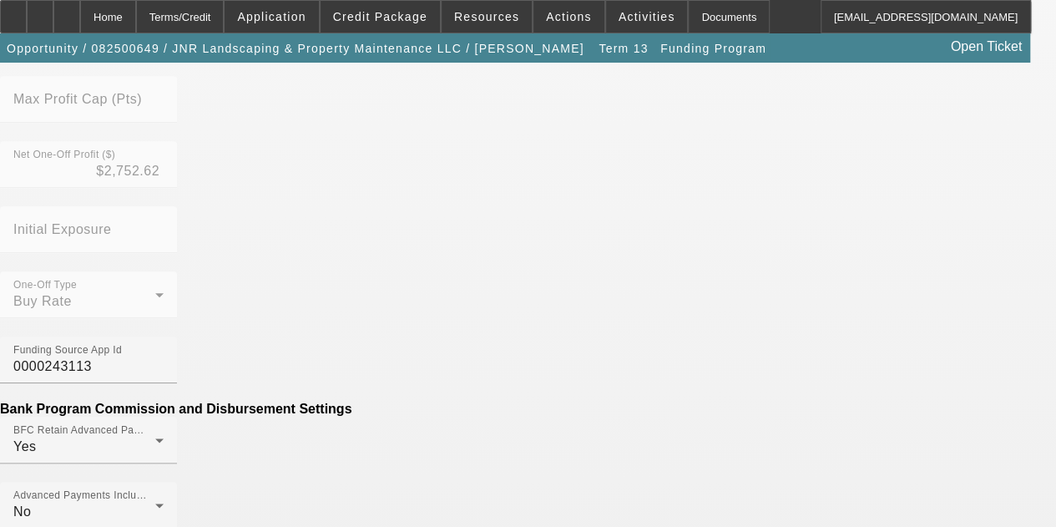
scroll to position [745, 0]
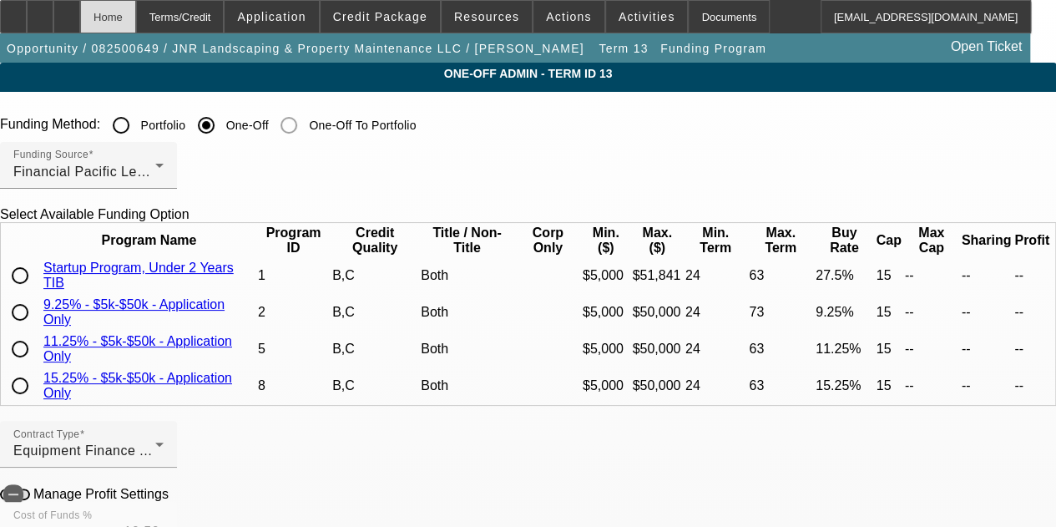
click at [136, 9] on div "Home" at bounding box center [108, 16] width 56 height 33
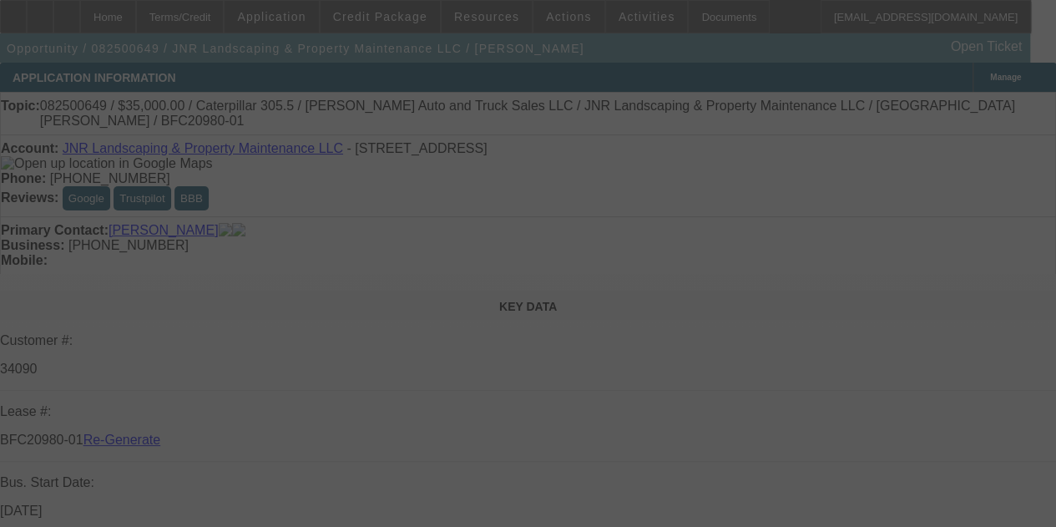
select select "4"
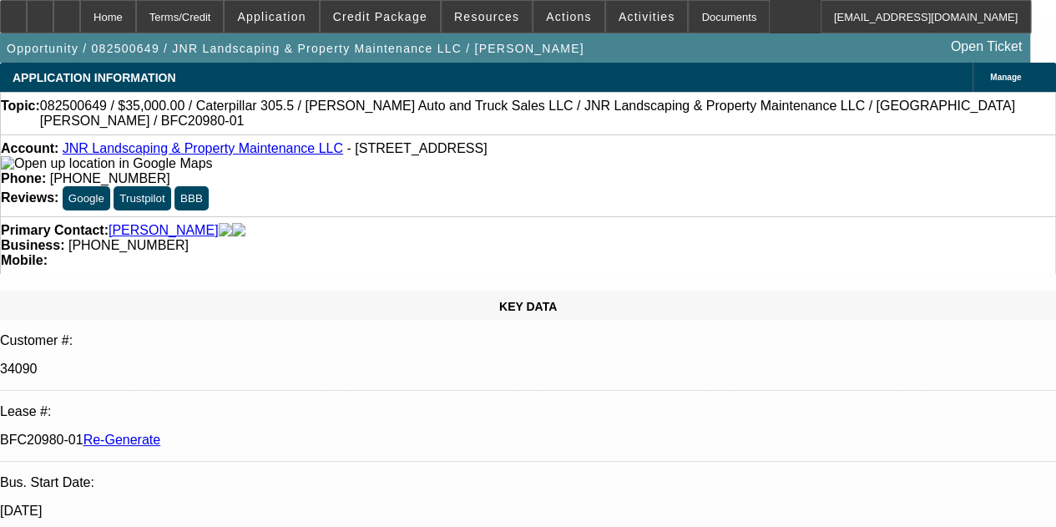
select select "0"
select select "6"
click at [619, 18] on span "Activities" at bounding box center [647, 16] width 57 height 13
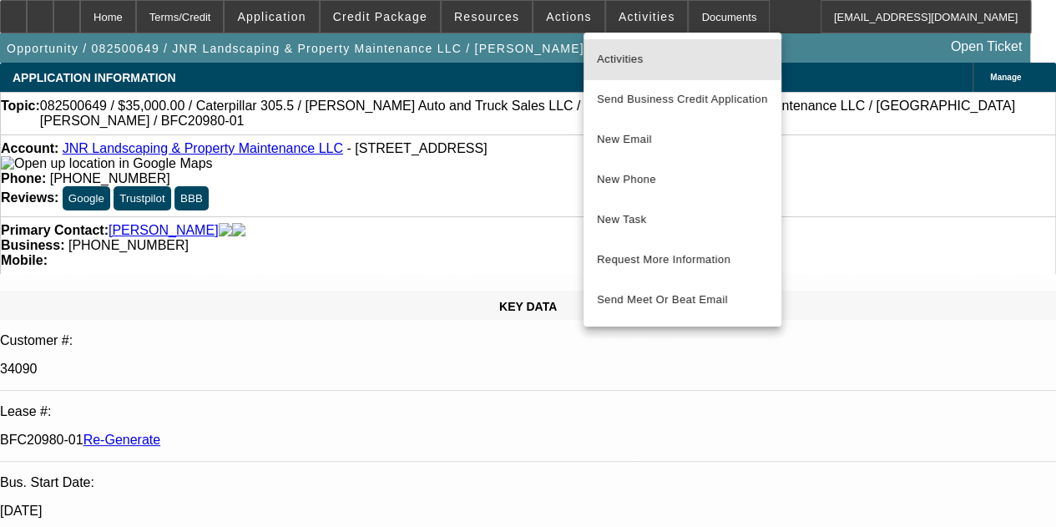
click at [632, 54] on span "Activities" at bounding box center [682, 59] width 171 height 20
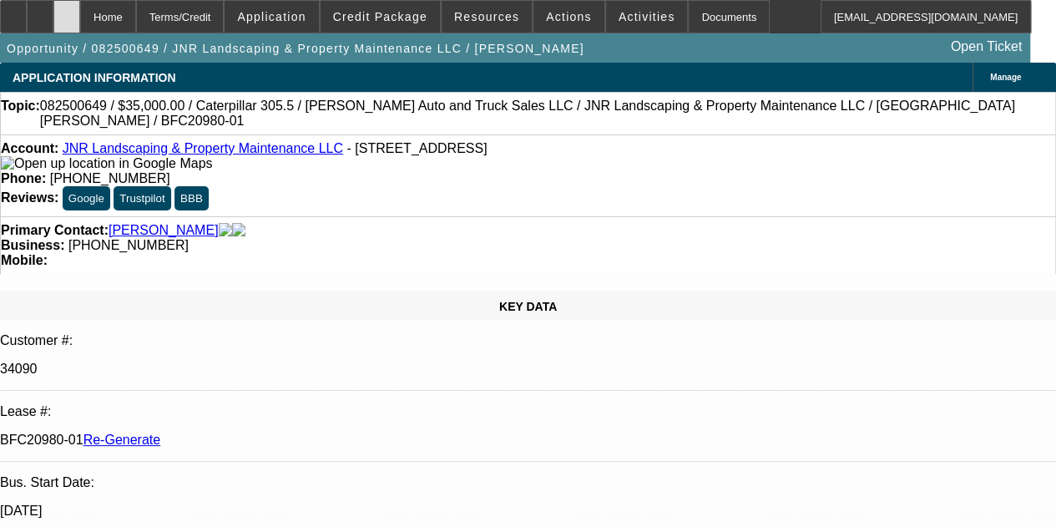
click at [67, 11] on icon at bounding box center [67, 11] width 0 height 0
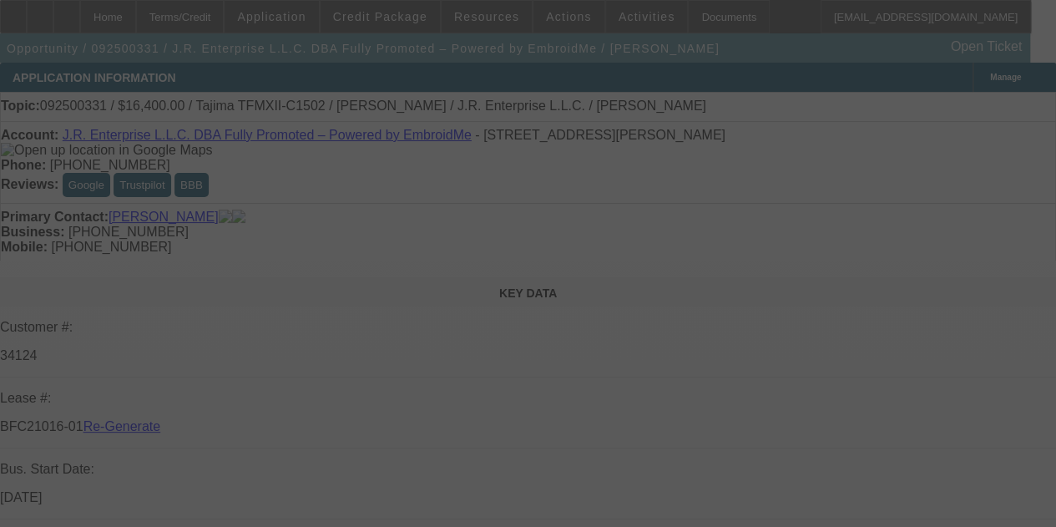
select select "3"
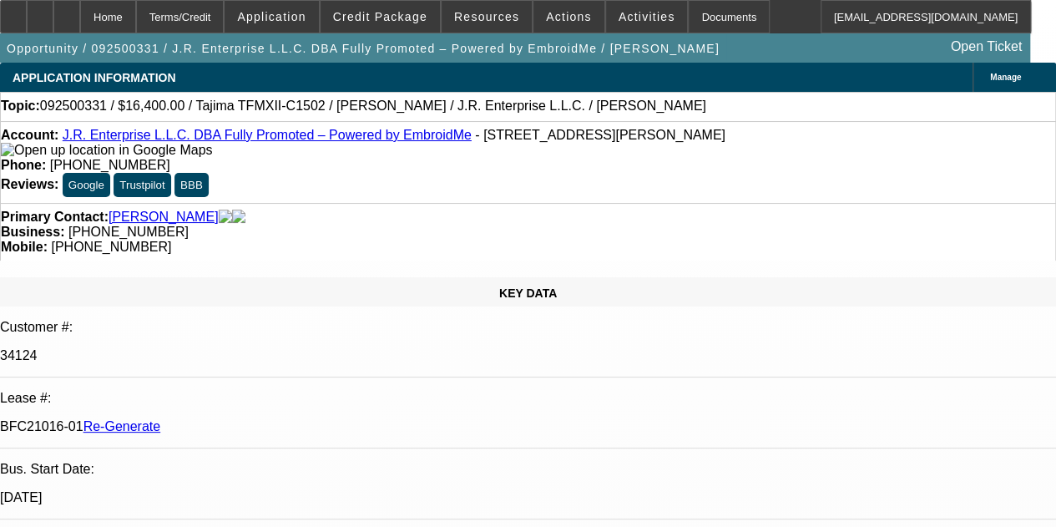
select select "0"
select select "2"
select select "0"
select select "6"
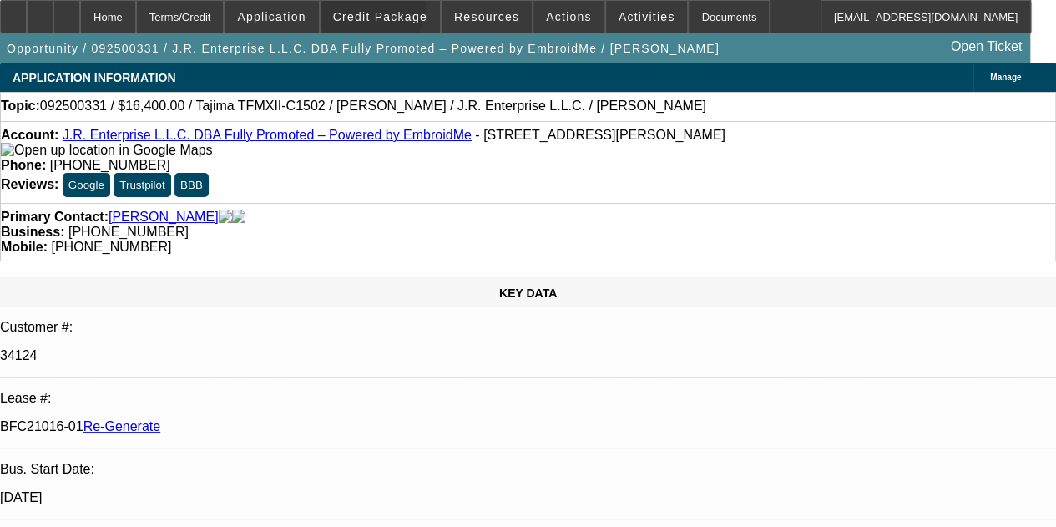
click at [394, 9] on span at bounding box center [380, 17] width 119 height 40
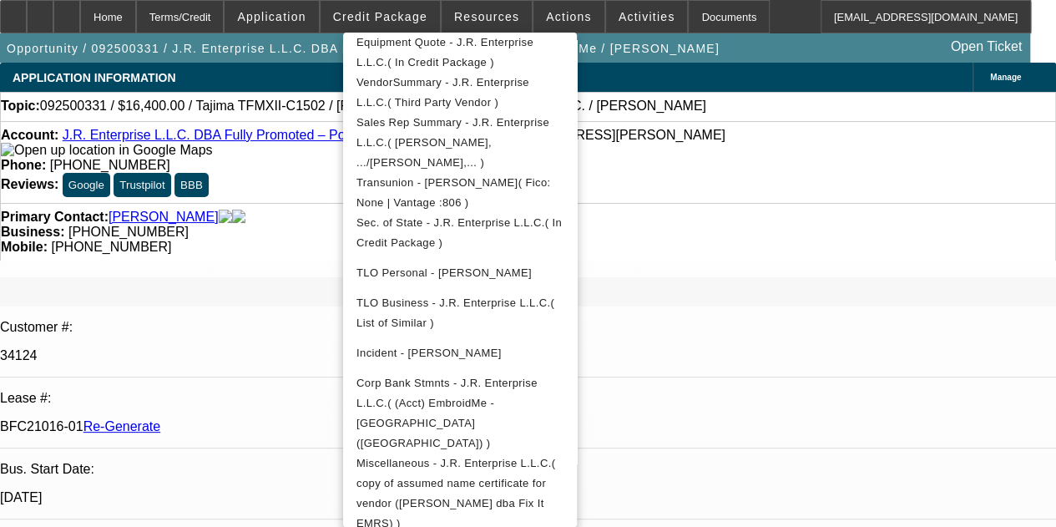
scroll to position [428, 0]
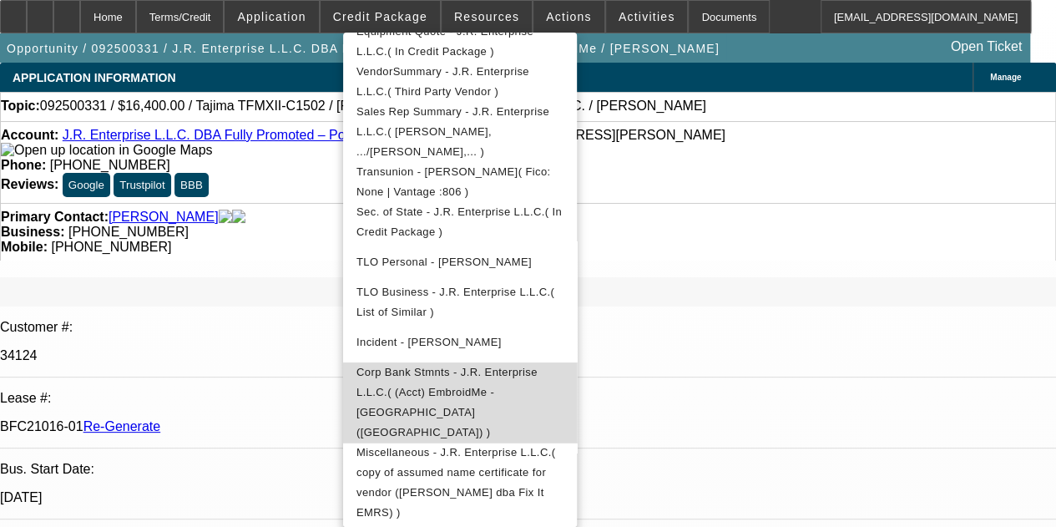
click at [488, 366] on span "Corp Bank Stmnts - J.R. Enterprise L.L.C.( (Acct) EmbroidMe - Houston (Woodland…" at bounding box center [447, 402] width 181 height 73
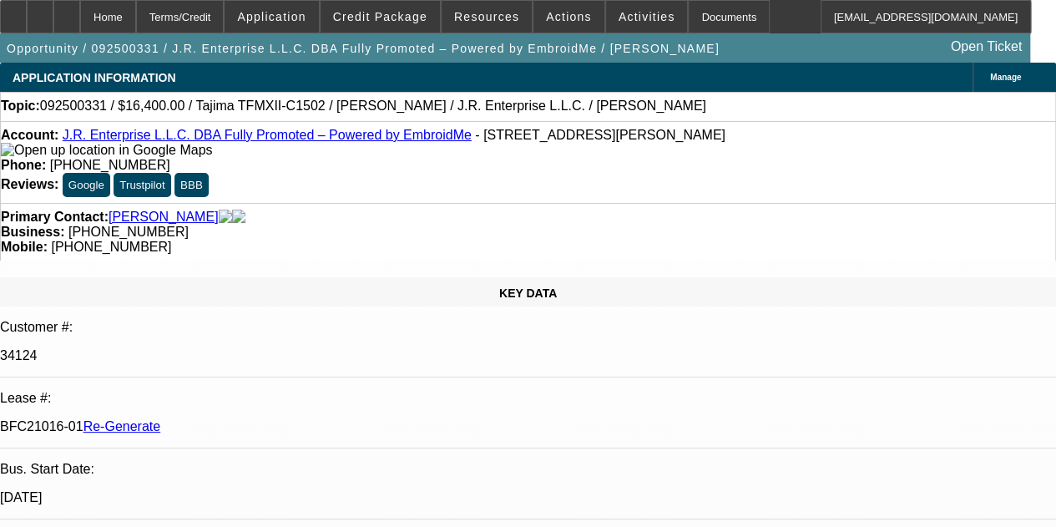
click at [973, 74] on div "Manage" at bounding box center [1014, 77] width 83 height 29
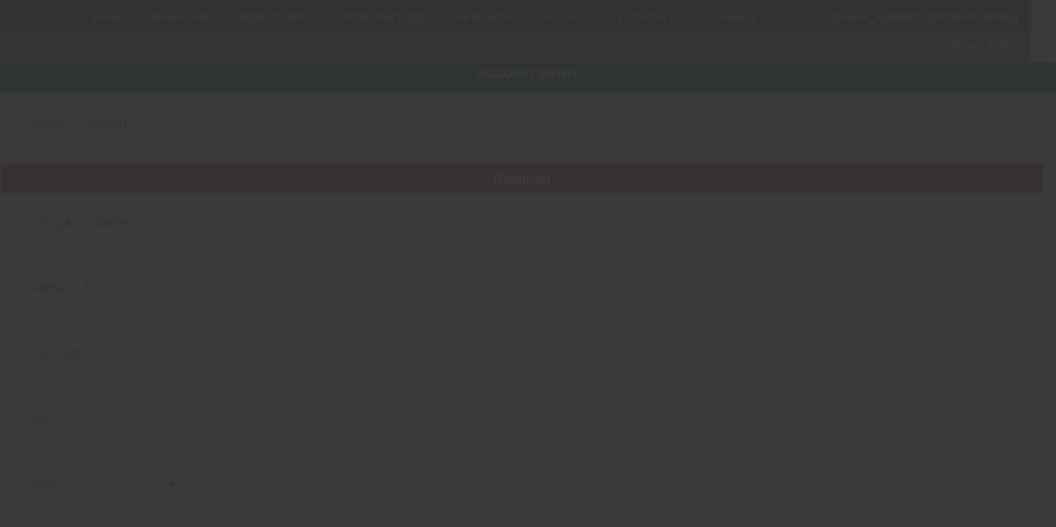
type input "J.R. Enterprise L.L.C."
type input "25329 Budde Rd"
type input "77380"
type input "The Woodlands"
type input "(936) 272-1500"
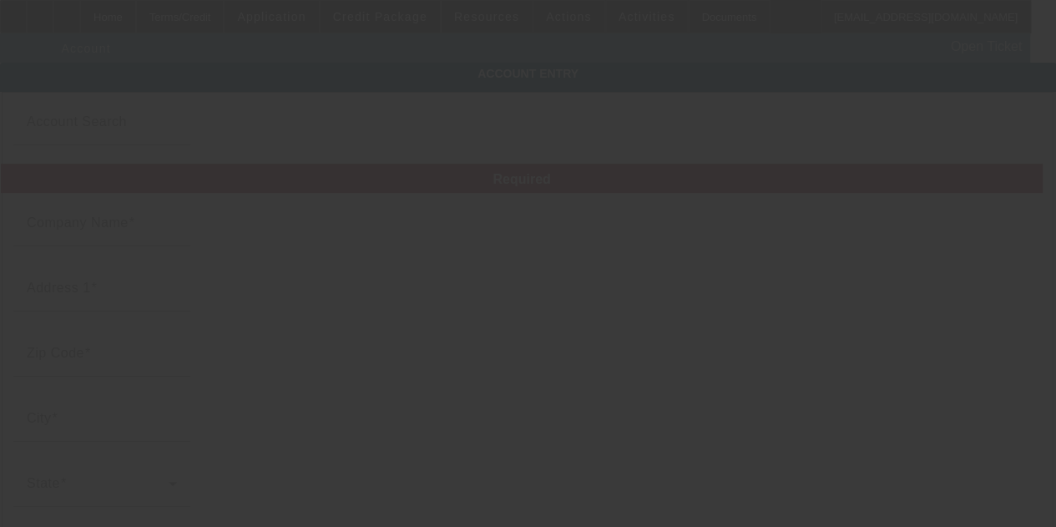
type input "Fully Promoted – Powered by EmbroidMe"
type input "Ste 903"
type input "thewoodlands@embroidme.com"
type input "Montgomery"
type input "(936) 271-1506"
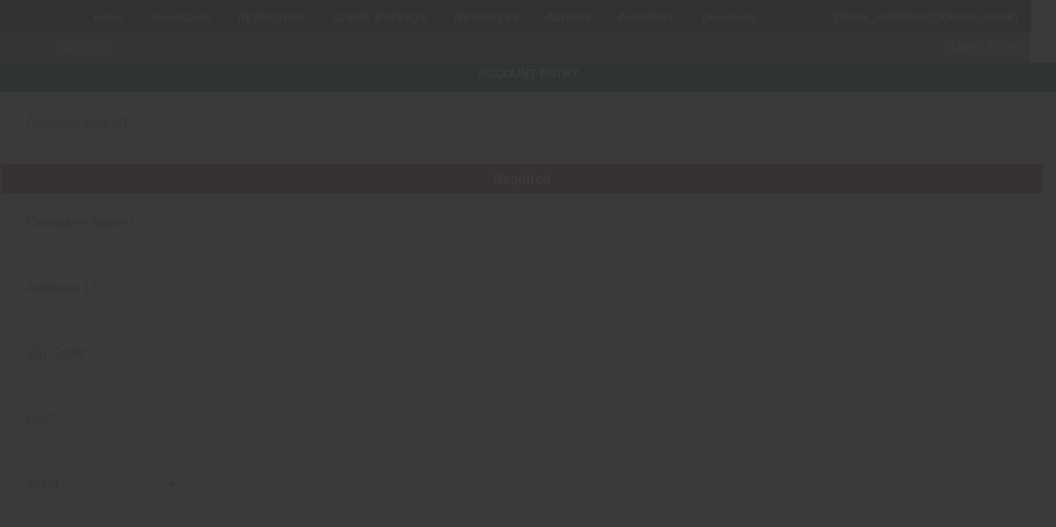
type input "20-0354958"
type input "http://www.embroidme-thewoodlands.com/"
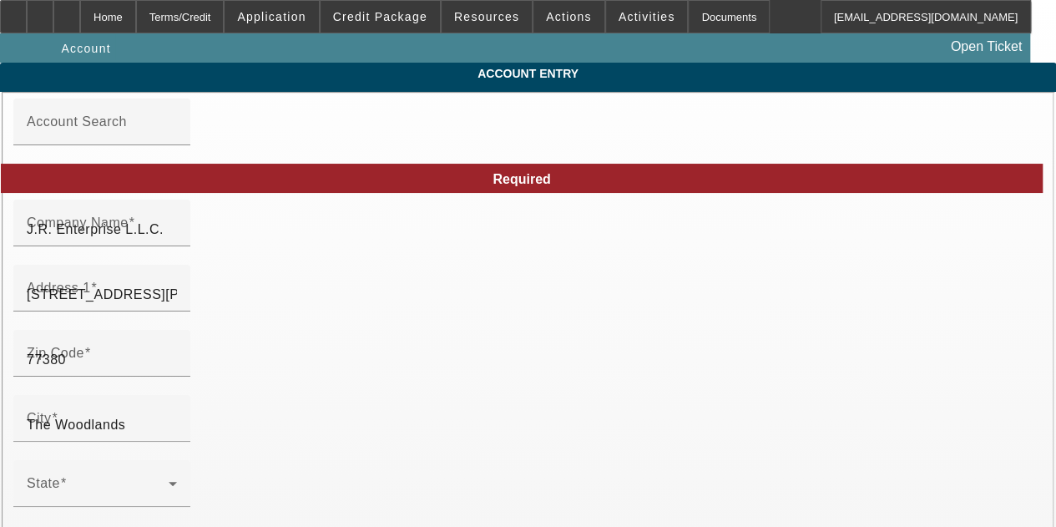
type input "9/16/2025"
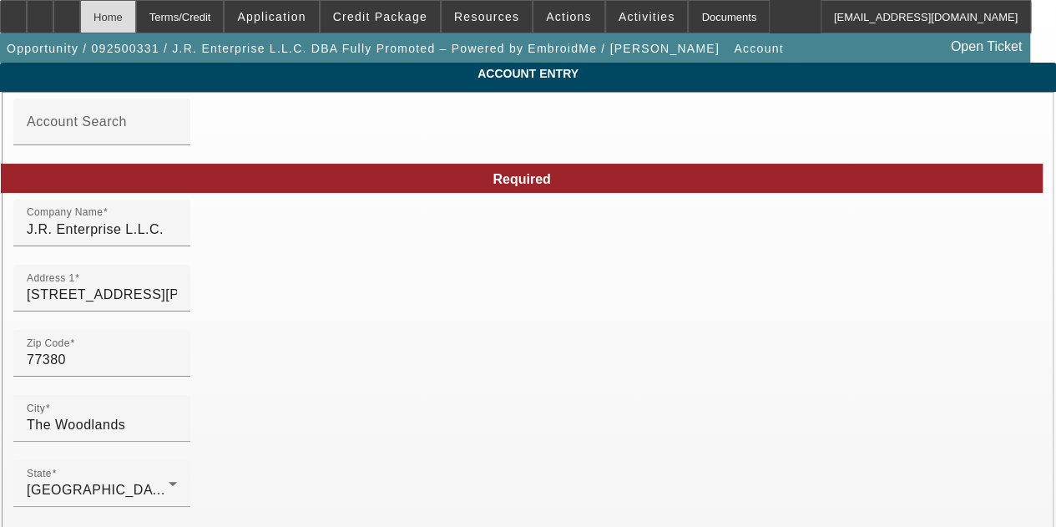
click at [136, 7] on div "Home" at bounding box center [108, 16] width 56 height 33
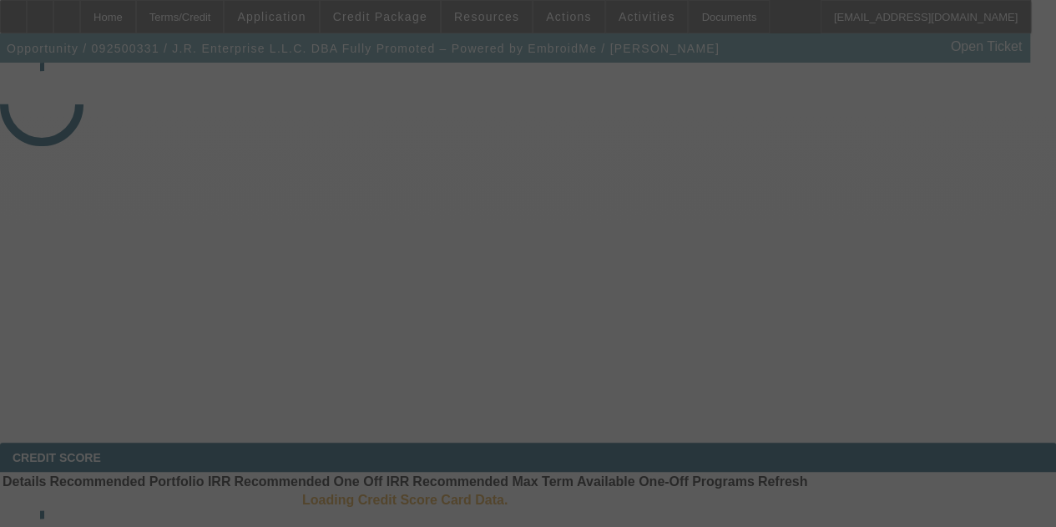
select select "3"
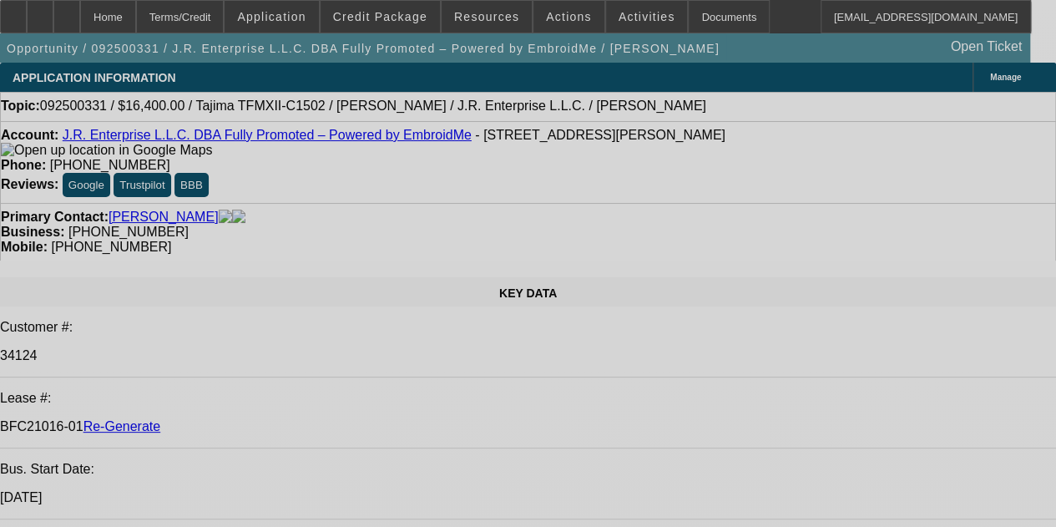
select select "0"
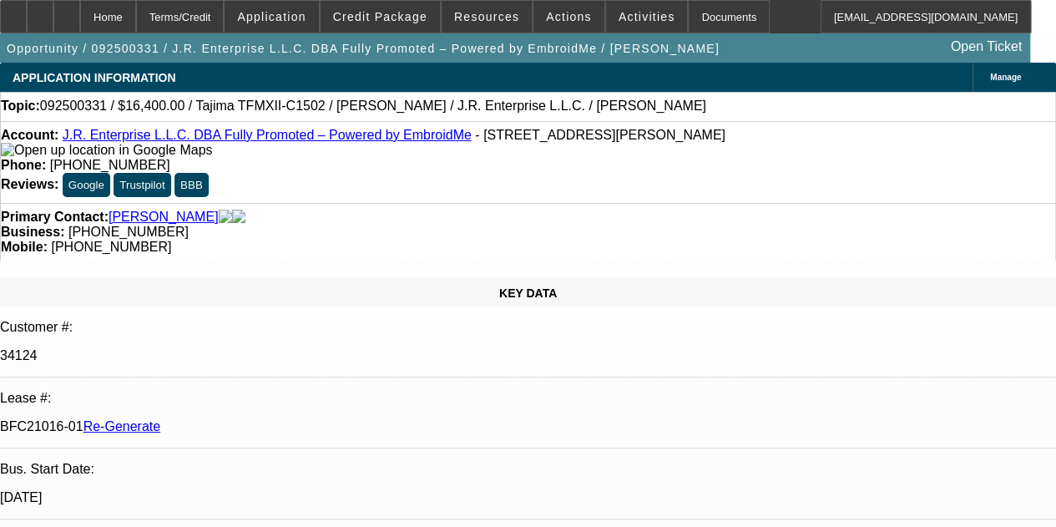
select select "2"
select select "0"
select select "6"
click at [13, 11] on icon at bounding box center [13, 11] width 0 height 0
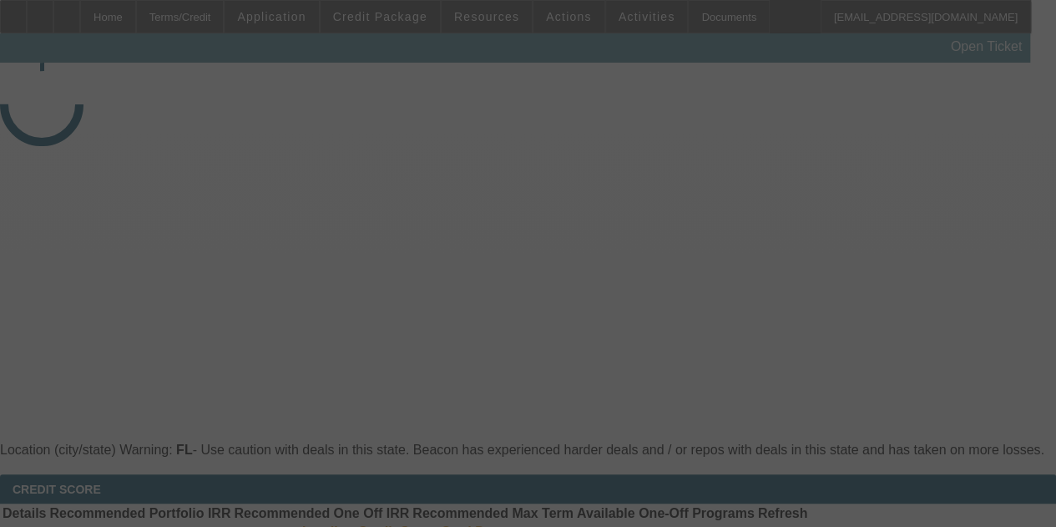
select select "4"
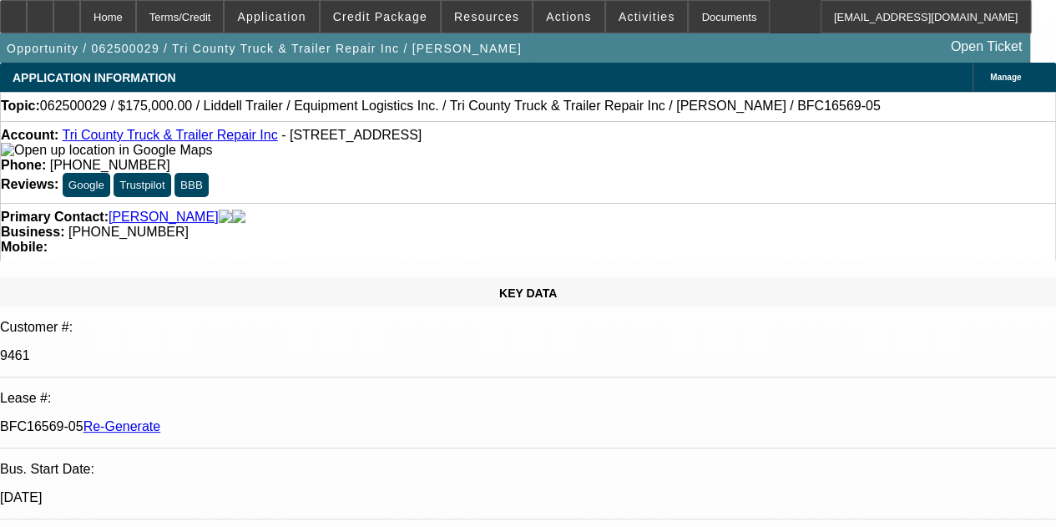
select select "0"
select select "6"
click at [468, 19] on span "Resources" at bounding box center [486, 16] width 65 height 13
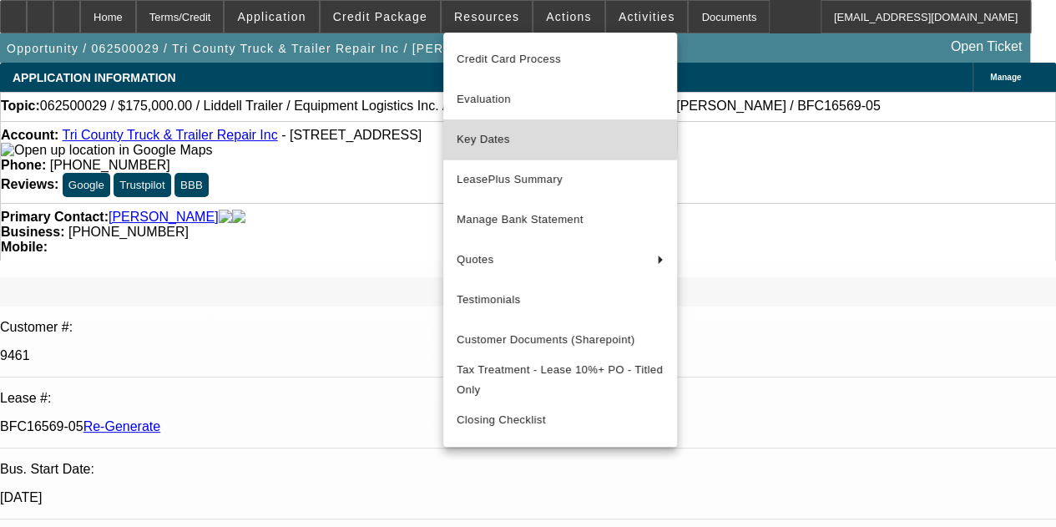
click at [482, 138] on span "Key Dates" at bounding box center [560, 139] width 207 height 20
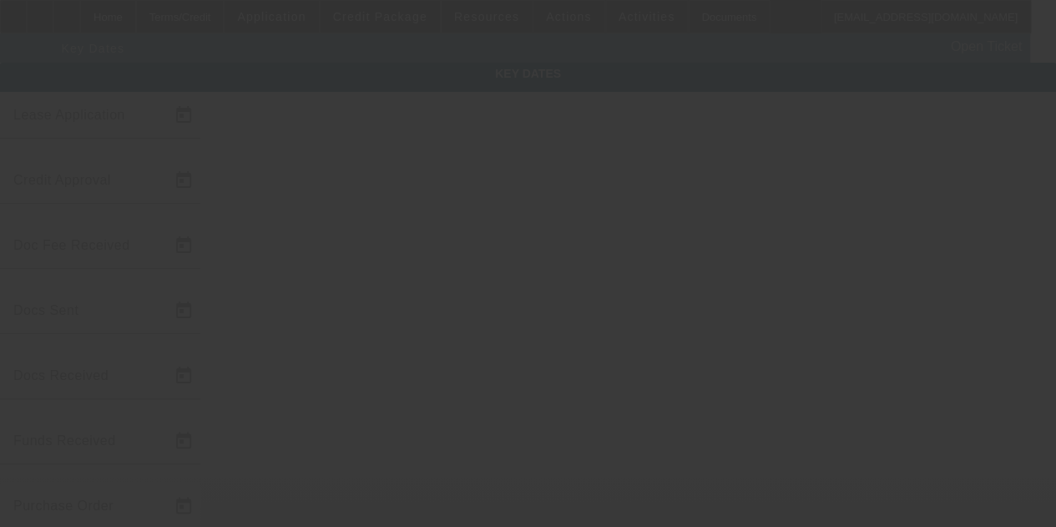
type input "[DATE]"
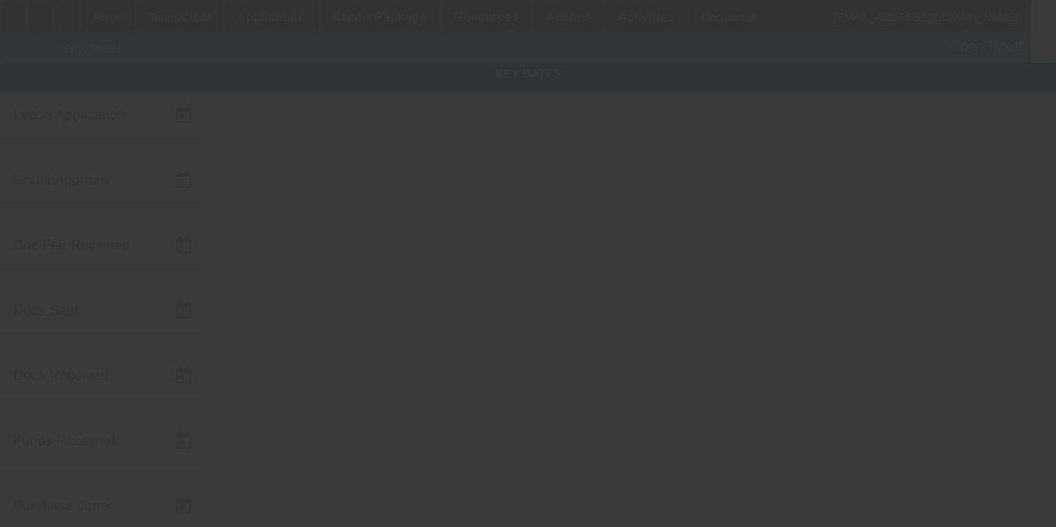
type input "[DATE]"
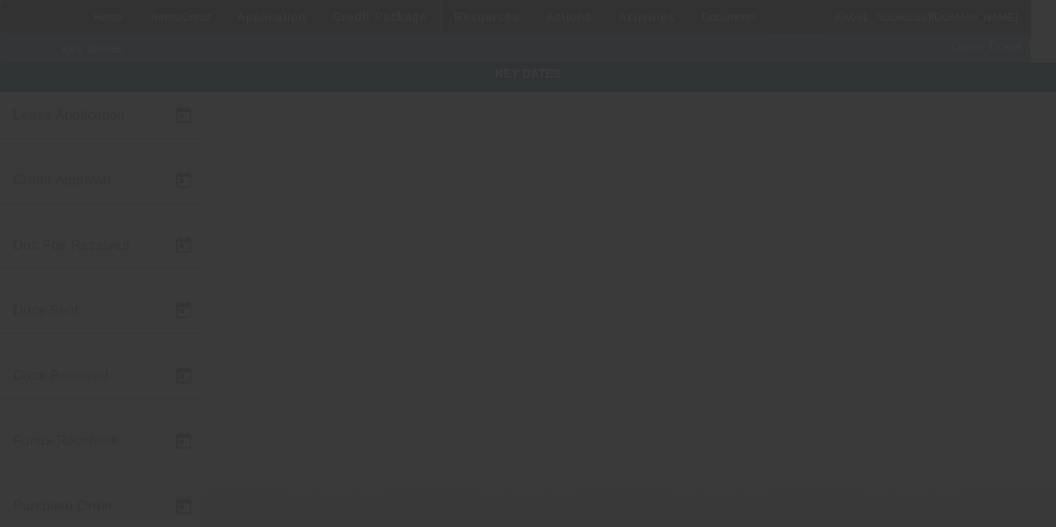
type input "[DATE]"
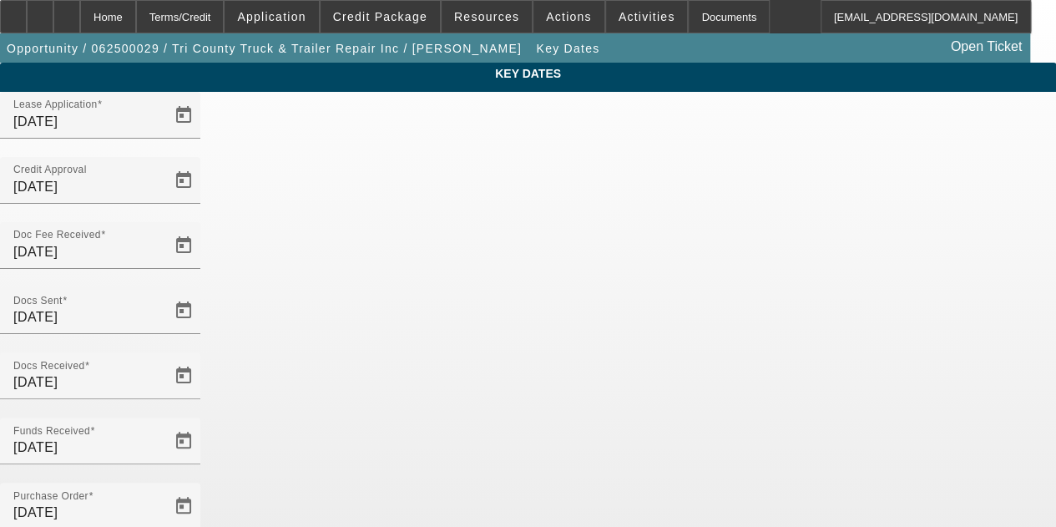
click at [482, 138] on div at bounding box center [528, 263] width 1056 height 527
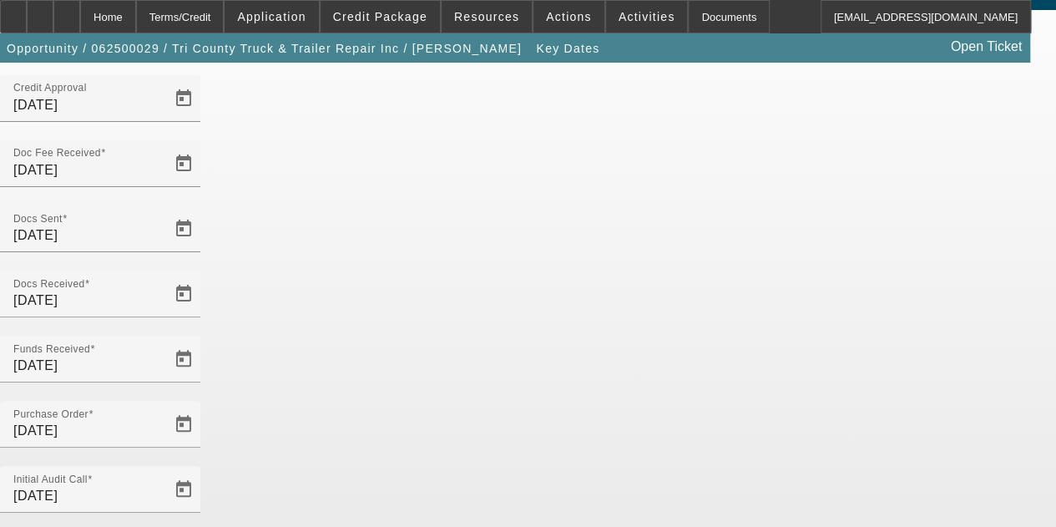
scroll to position [97, 0]
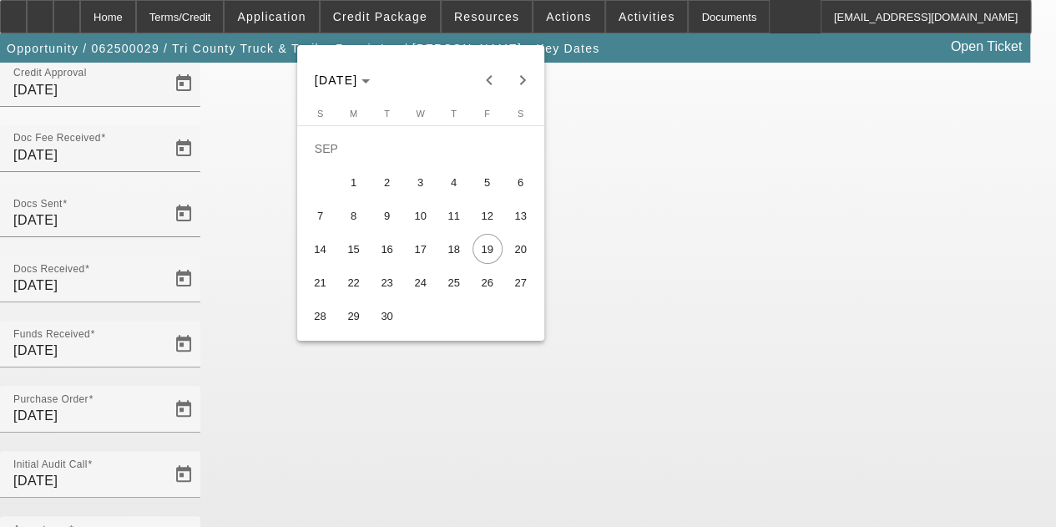
click at [453, 255] on span "18" at bounding box center [454, 249] width 30 height 30
type input "9/18/2025"
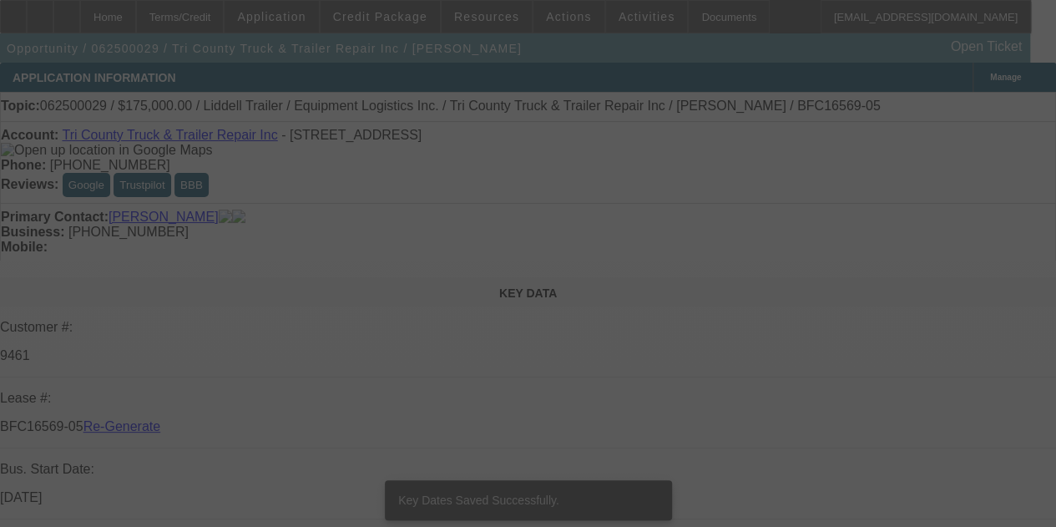
select select "4"
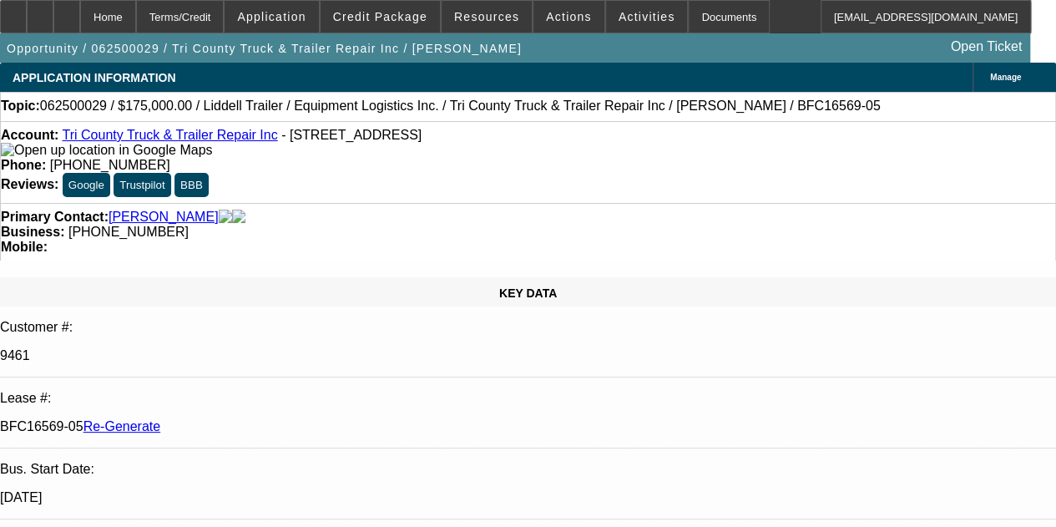
select select "0"
select select "6"
click at [80, 21] on div at bounding box center [66, 16] width 27 height 33
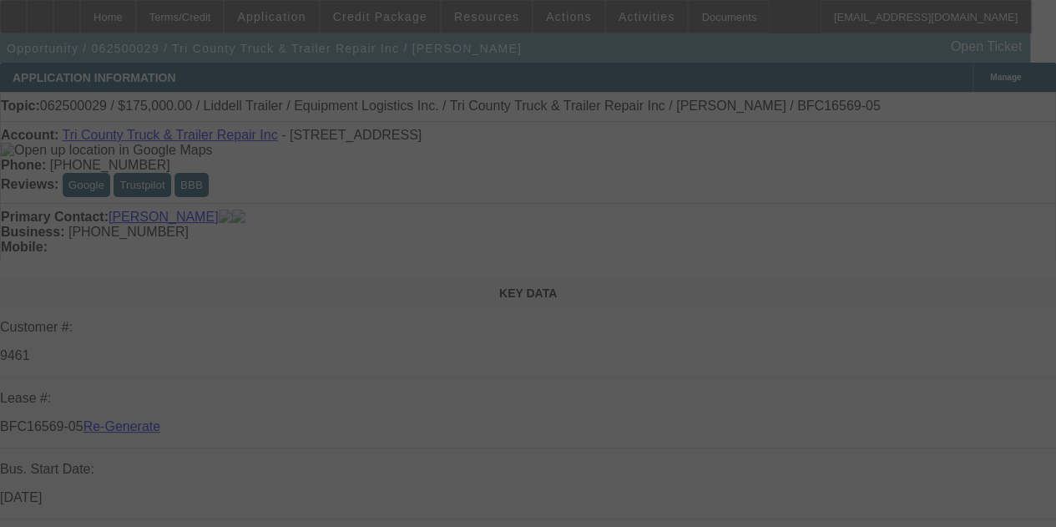
select select "4"
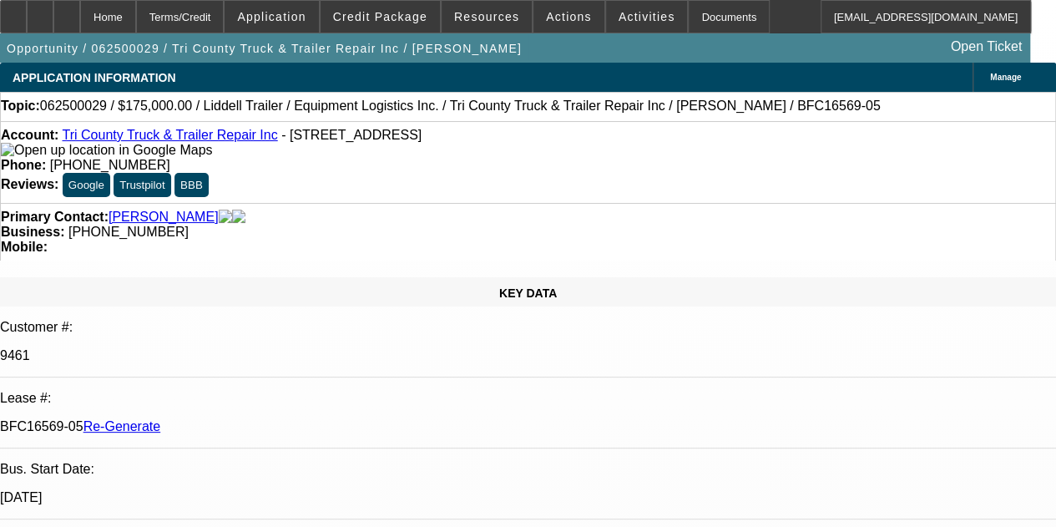
select select "0"
select select "6"
click at [551, 13] on span "Actions" at bounding box center [569, 16] width 46 height 13
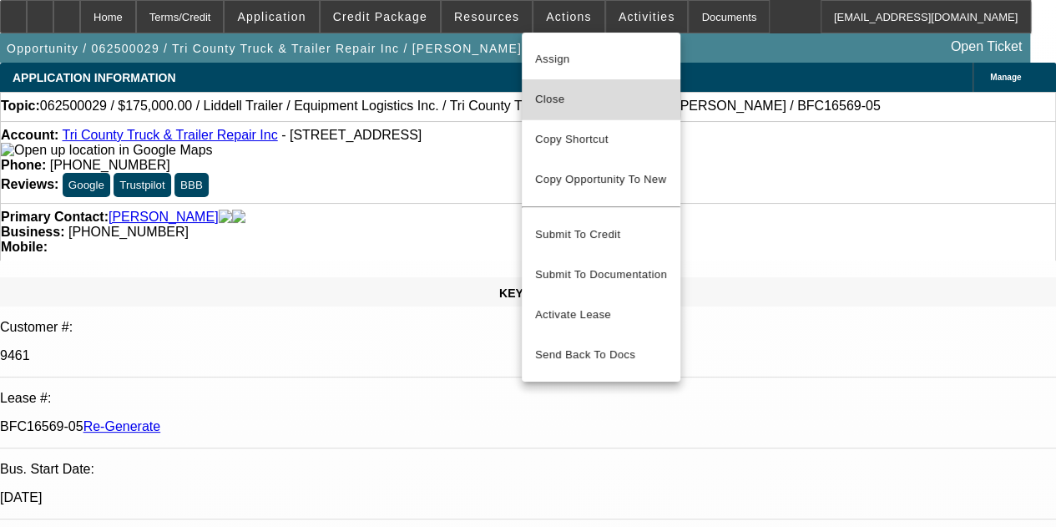
click at [549, 95] on span "Close" at bounding box center [601, 99] width 132 height 20
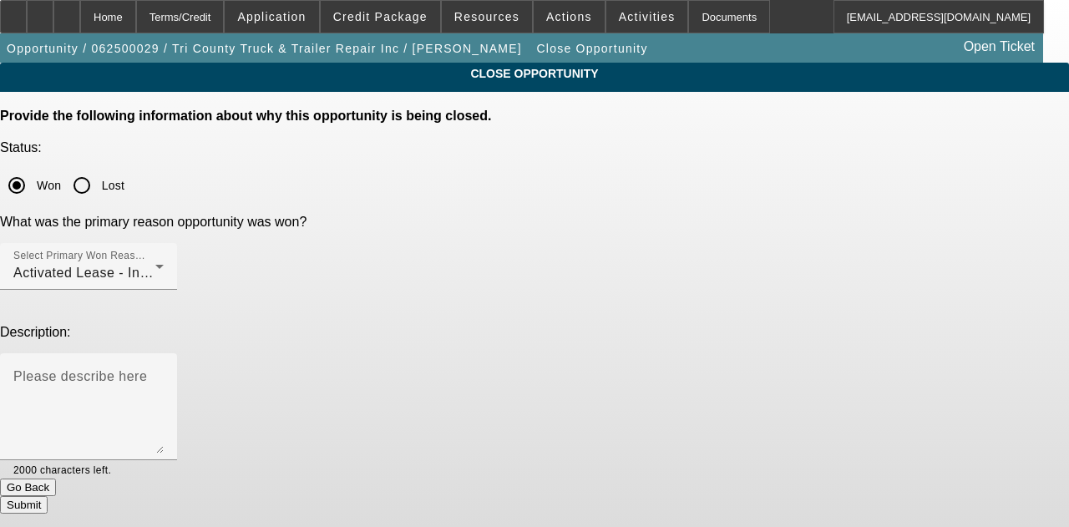
click at [48, 496] on button "Submit" at bounding box center [24, 505] width 48 height 18
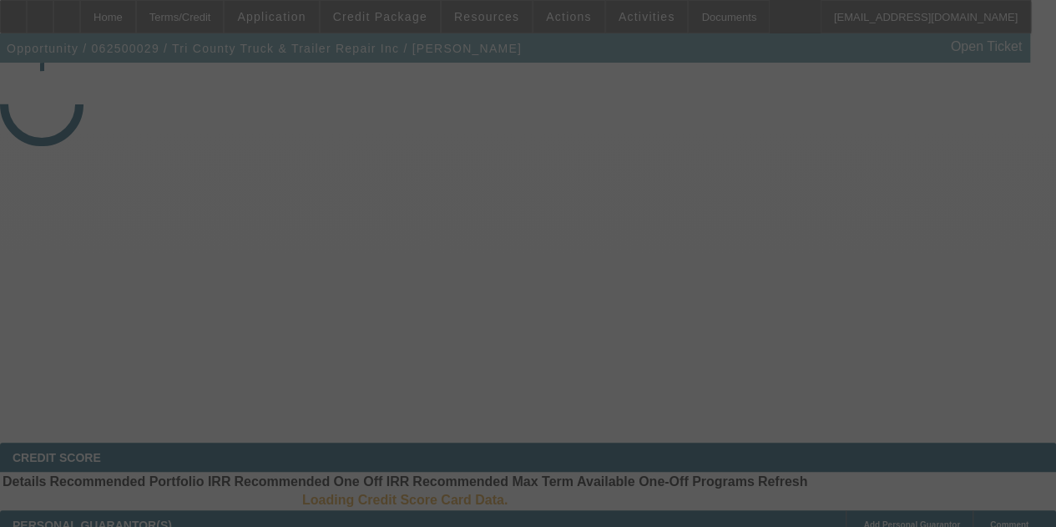
select select "4"
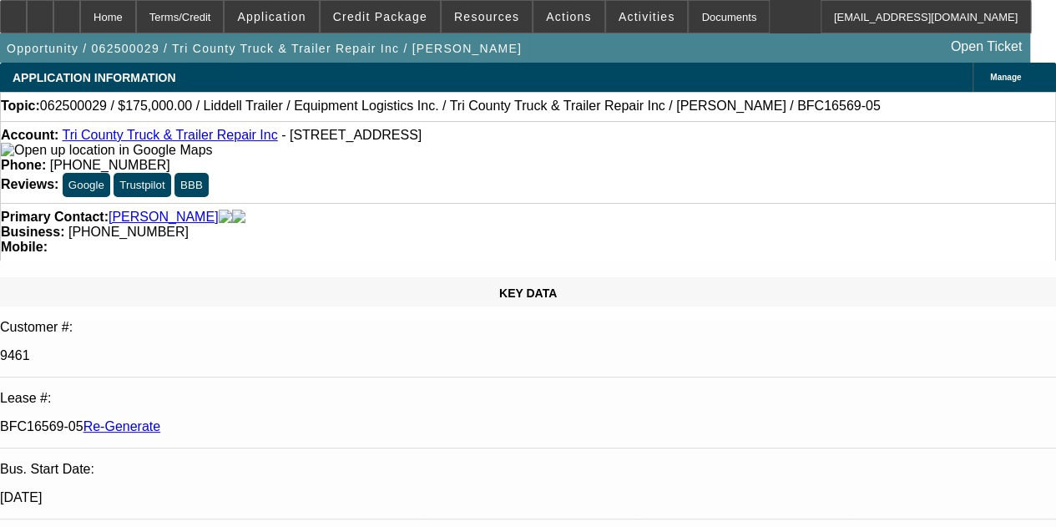
select select "0"
select select "6"
click at [619, 10] on span "Activities" at bounding box center [647, 16] width 57 height 13
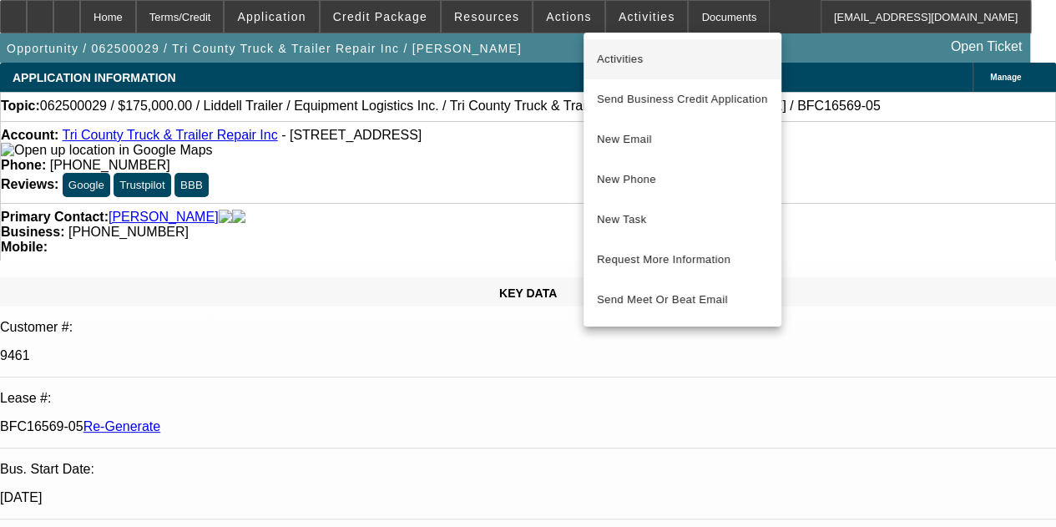
click at [611, 55] on span "Activities" at bounding box center [682, 59] width 171 height 20
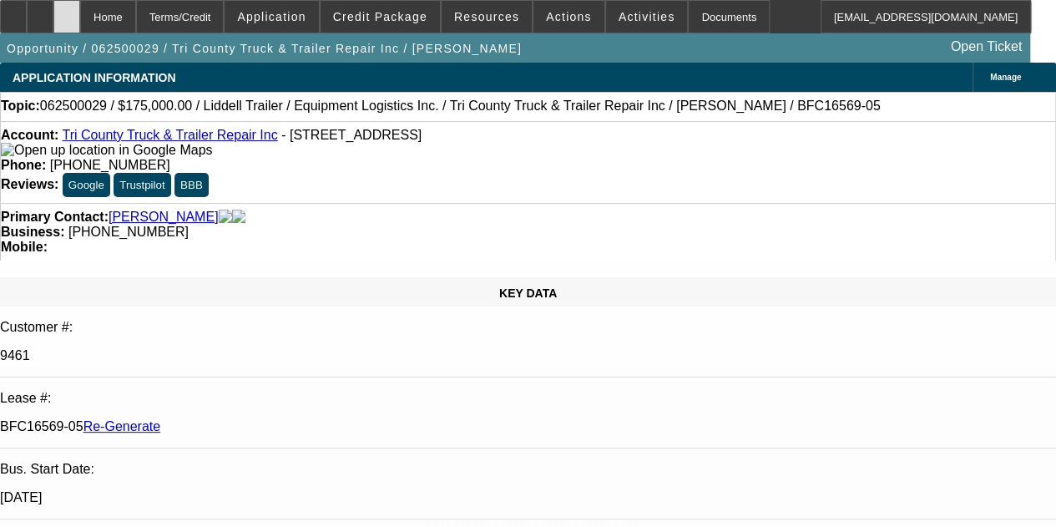
click at [80, 28] on div at bounding box center [66, 16] width 27 height 33
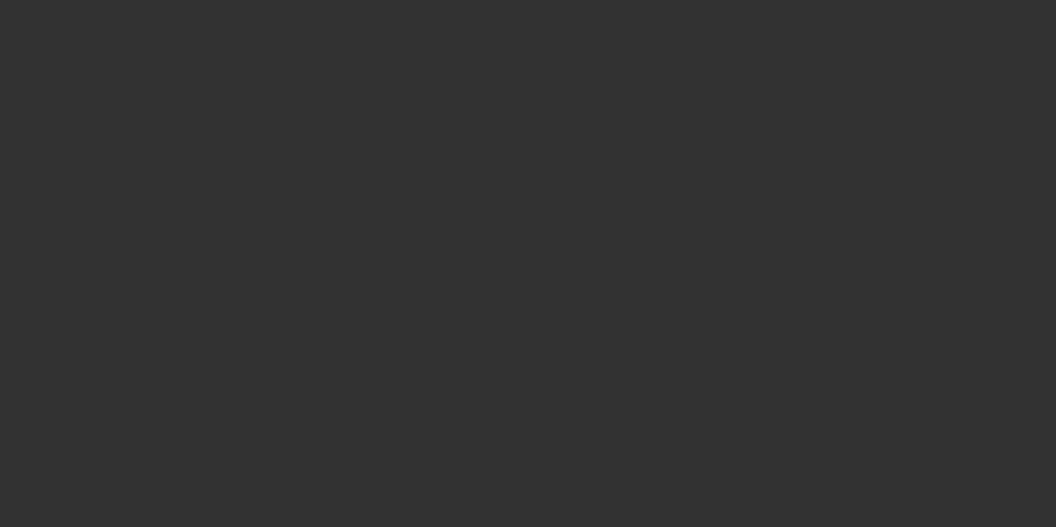
click at [619, 11] on div at bounding box center [528, 263] width 1056 height 527
select select "4"
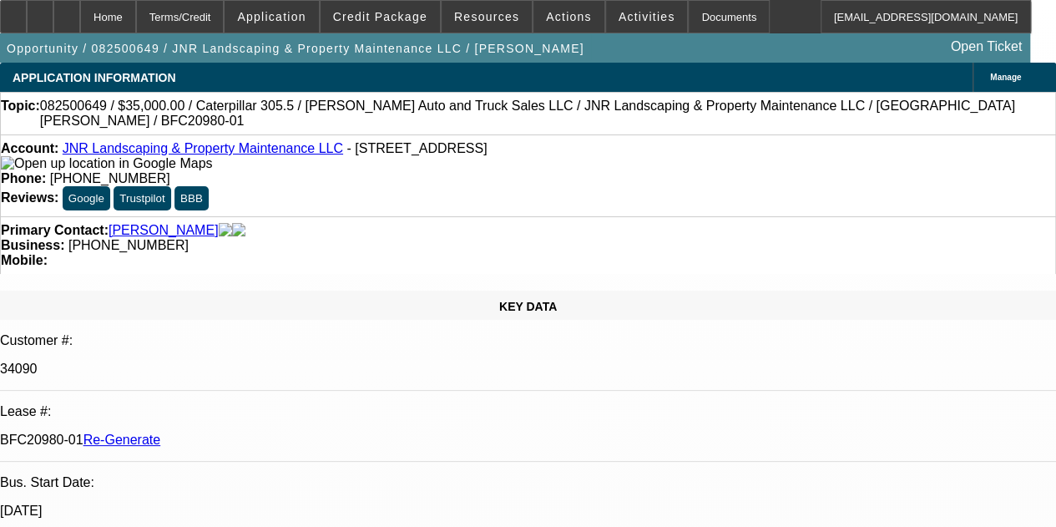
select select "0"
select select "6"
click at [573, 8] on span at bounding box center [569, 17] width 71 height 40
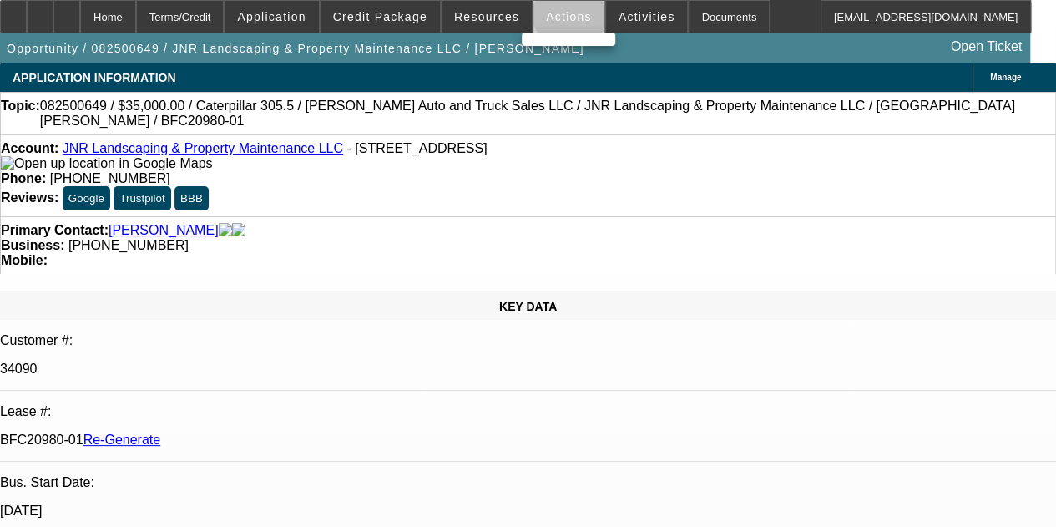
click at [573, 8] on div at bounding box center [528, 263] width 1056 height 527
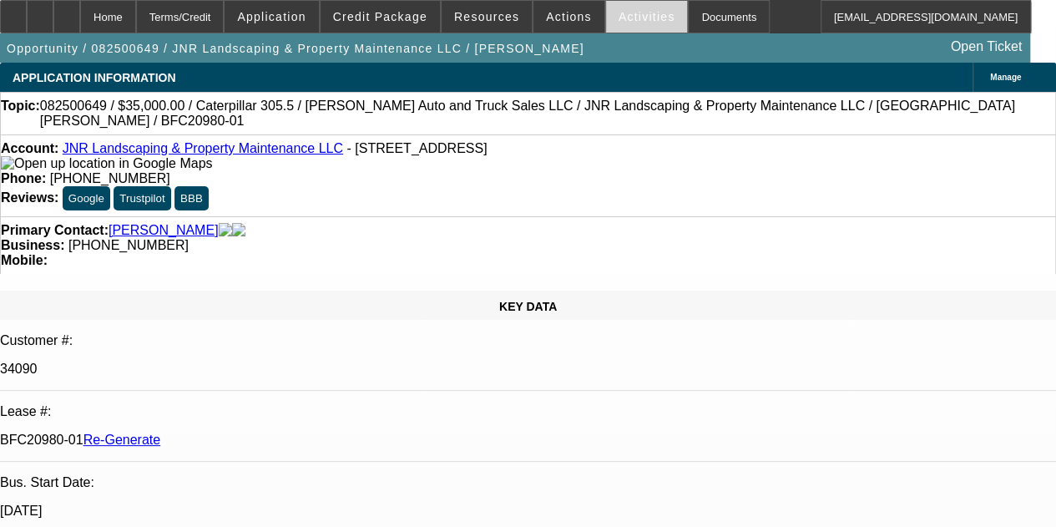
click at [617, 3] on span at bounding box center [647, 17] width 82 height 40
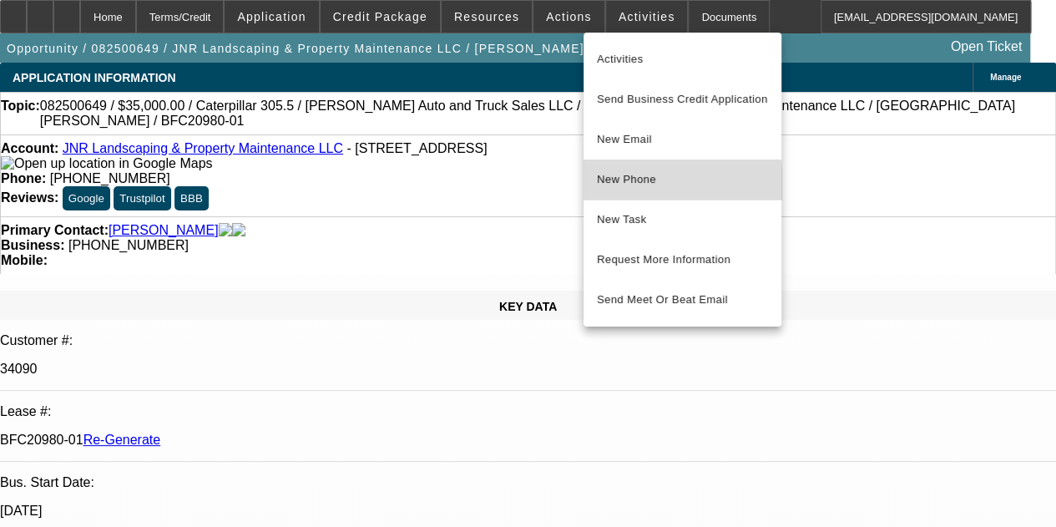
click at [608, 185] on span "New Phone" at bounding box center [682, 179] width 171 height 20
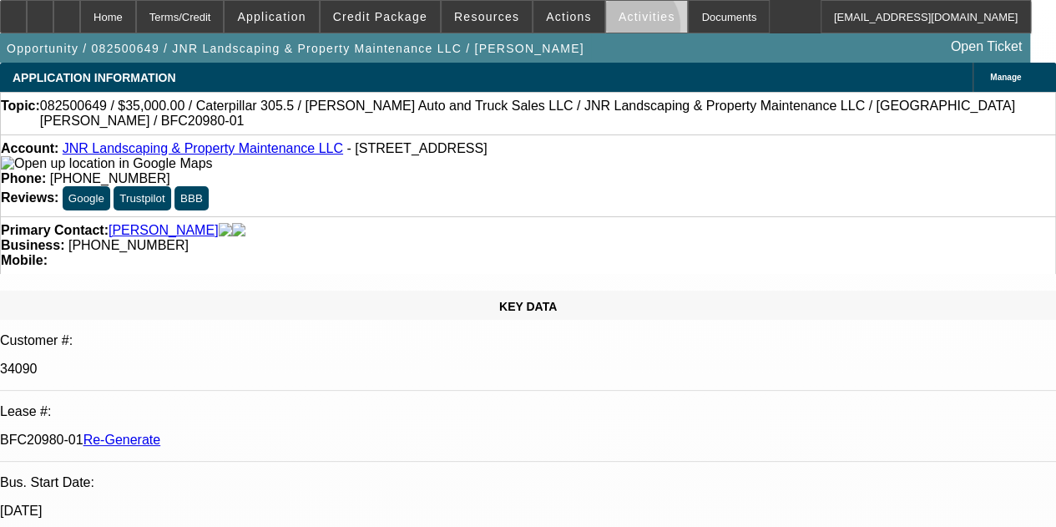
click at [610, 30] on span at bounding box center [647, 17] width 82 height 40
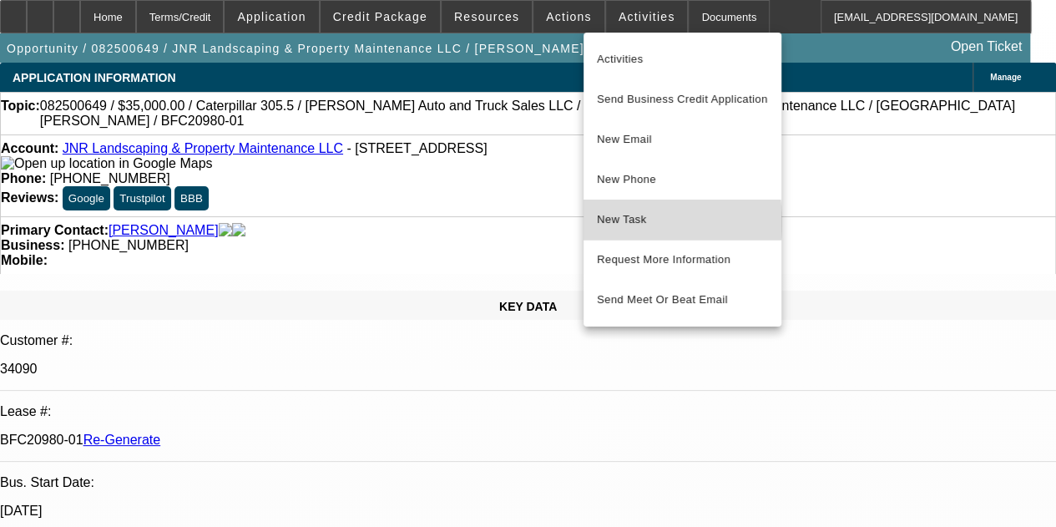
click at [614, 221] on span "New Task" at bounding box center [682, 220] width 171 height 20
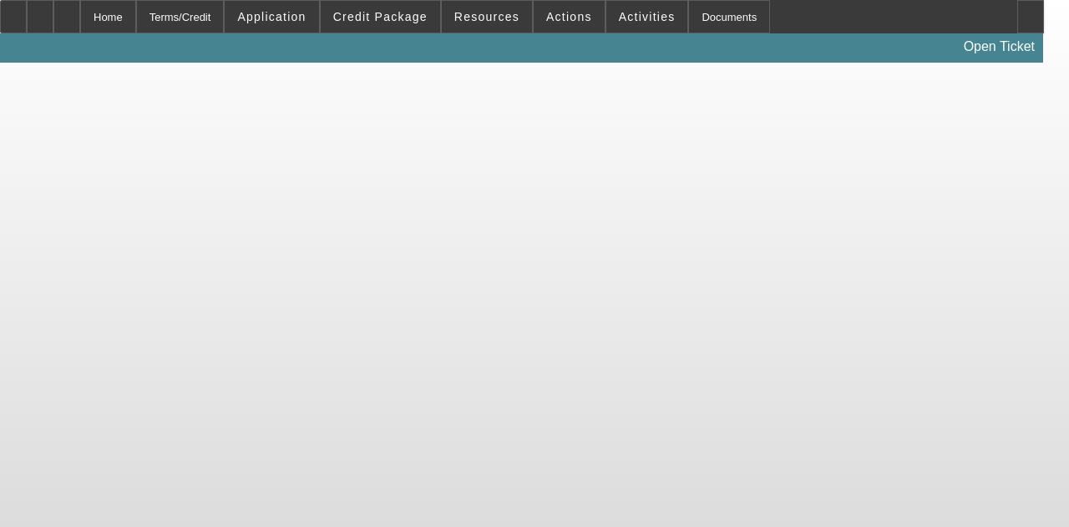
click at [548, 129] on body "Home Terms/Credit Application Credit Package Resources Actions Activities Docum…" at bounding box center [534, 263] width 1069 height 527
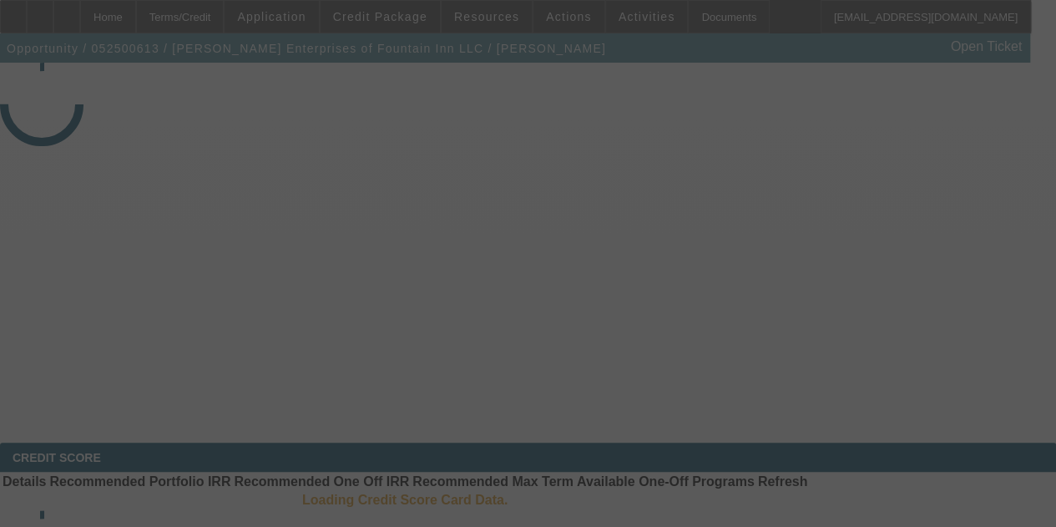
select select "4"
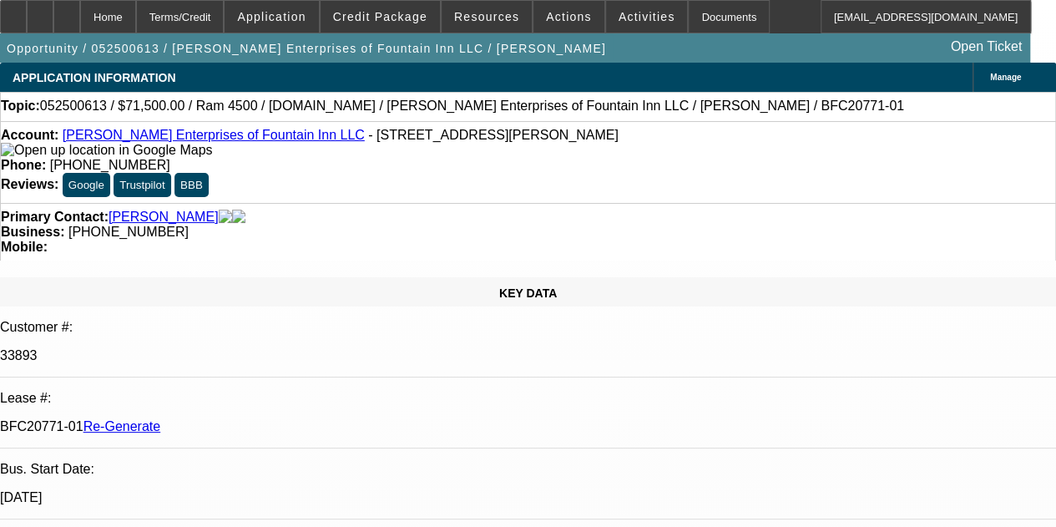
select select "0"
select select "2"
select select "0.1"
select select "4"
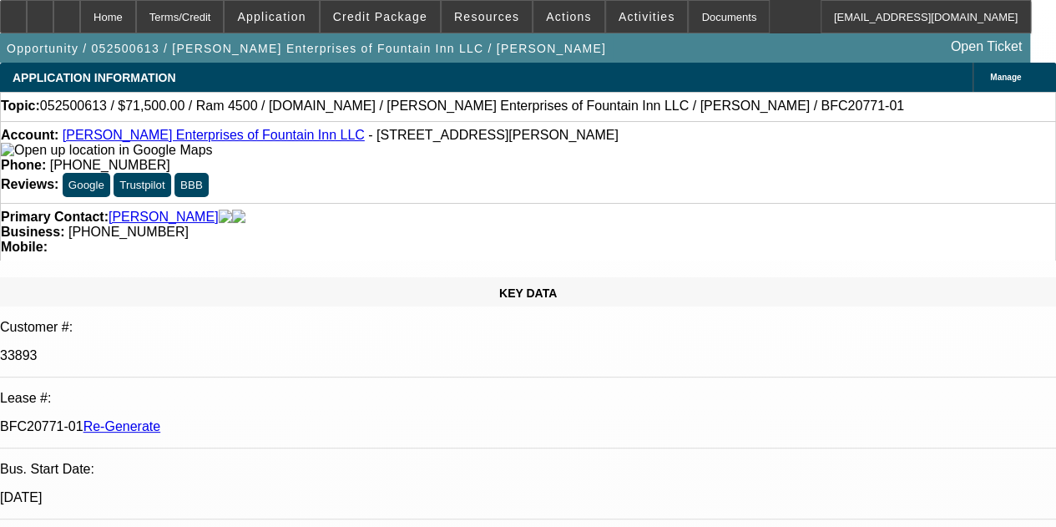
scroll to position [100, 0]
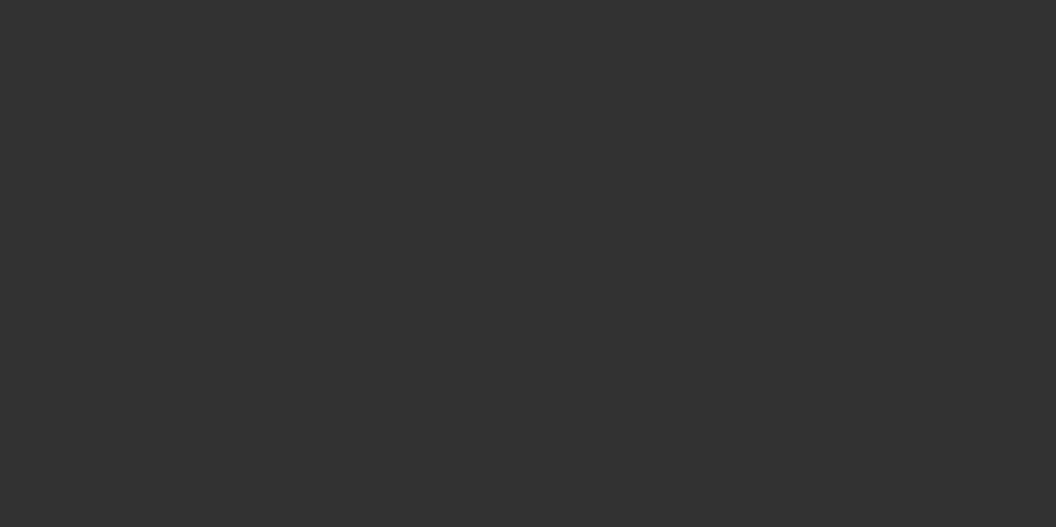
select select "3"
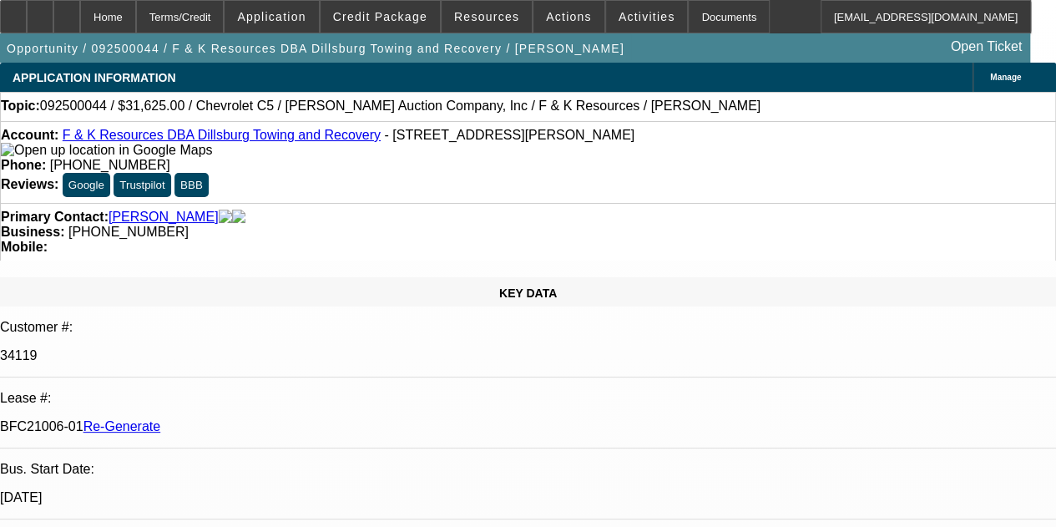
select select "0"
select select "3"
select select "0"
select select "6"
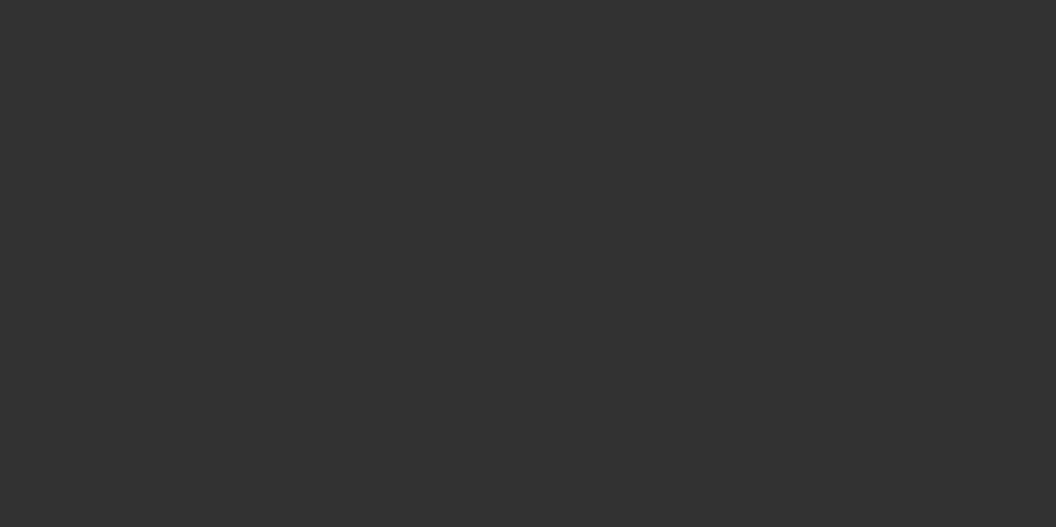
select select "3"
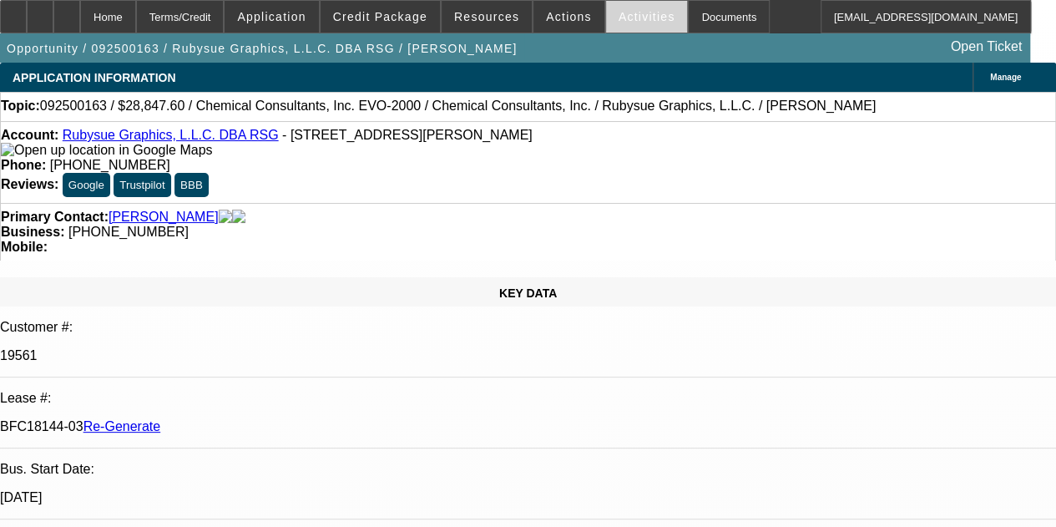
select select "0"
select select "2"
click at [619, 21] on span "Activities" at bounding box center [647, 16] width 57 height 13
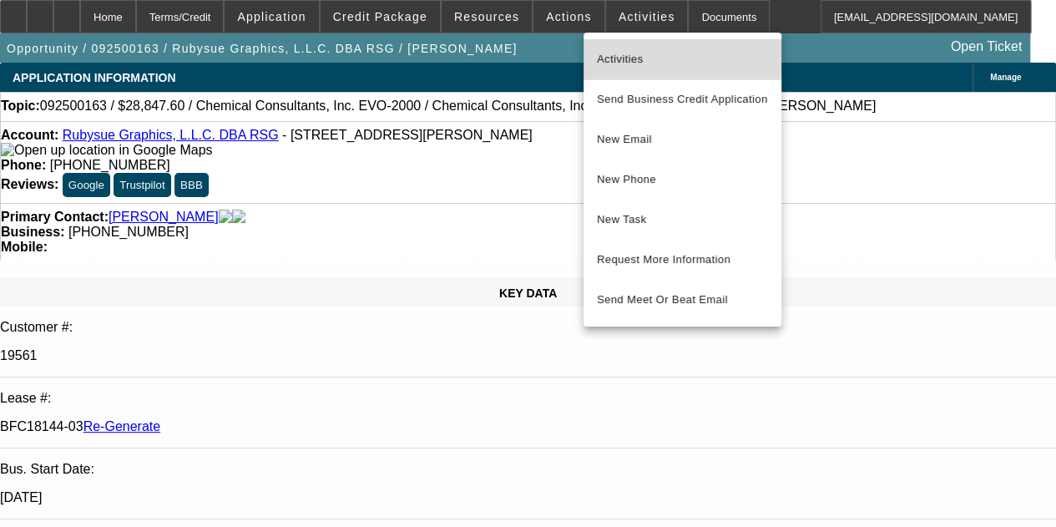
click at [615, 54] on span "Activities" at bounding box center [682, 59] width 171 height 20
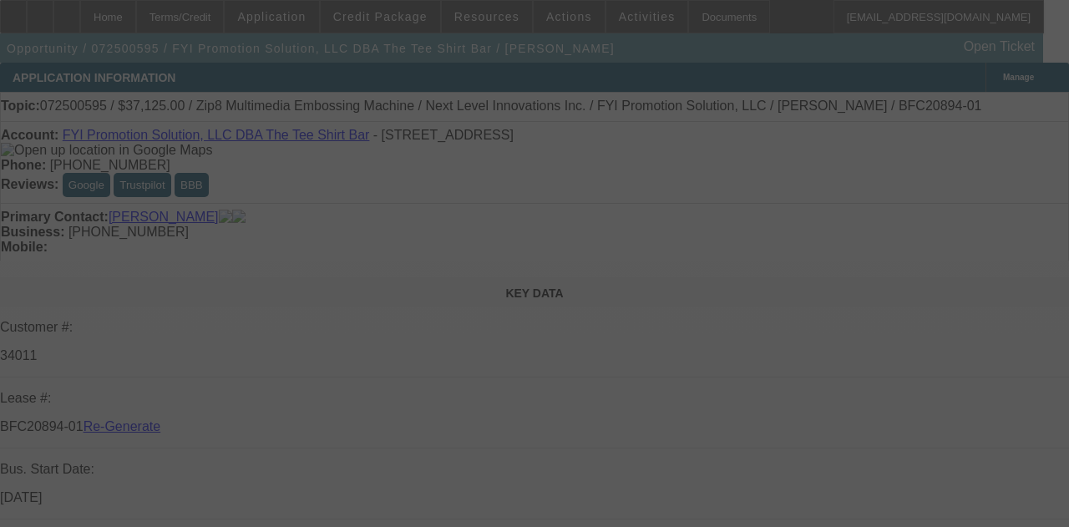
select select "3"
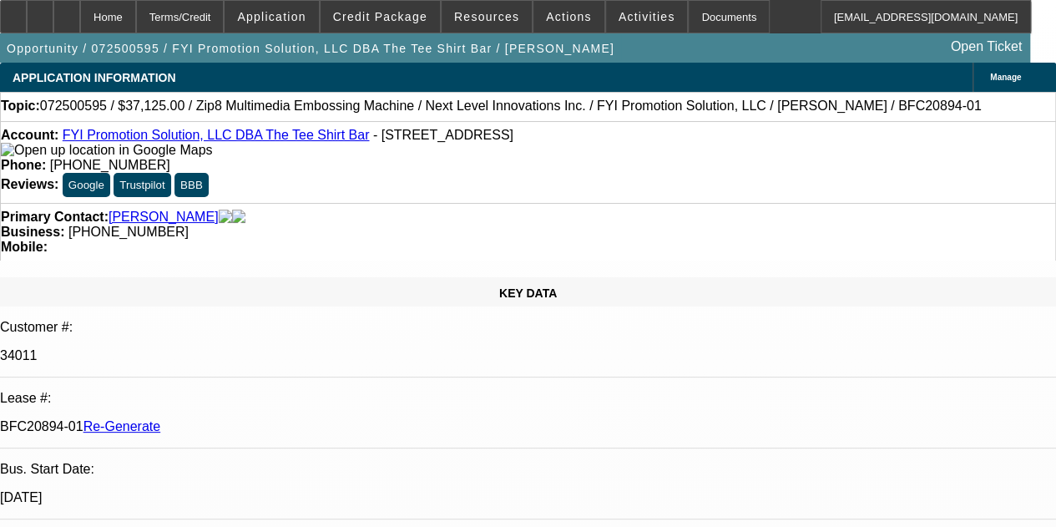
select select "0"
select select "6"
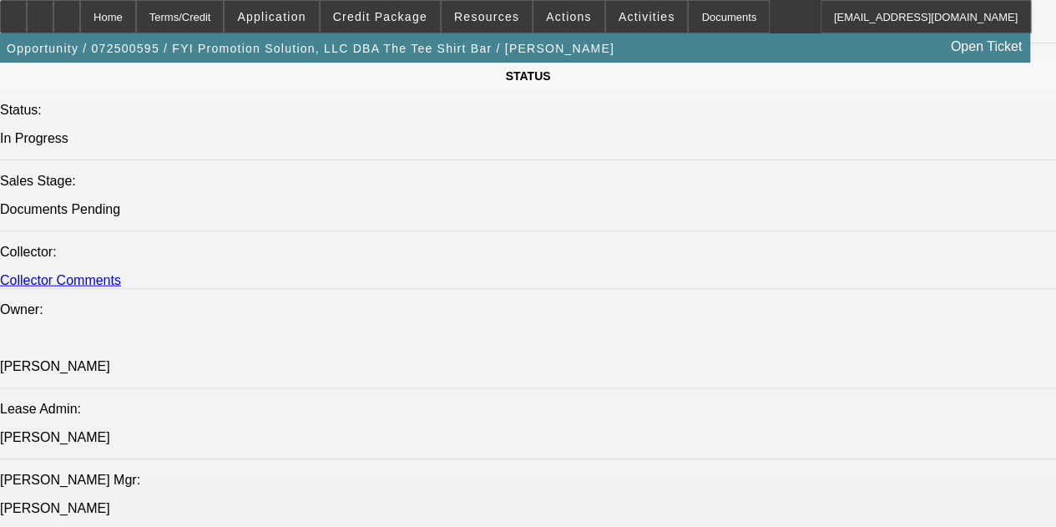
scroll to position [2001, 0]
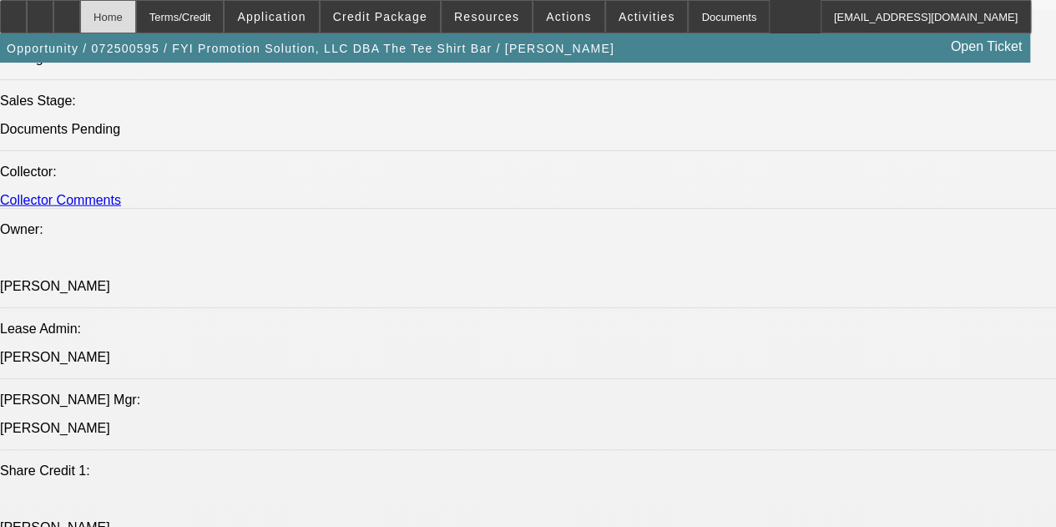
click at [136, 19] on div "Home" at bounding box center [108, 16] width 56 height 33
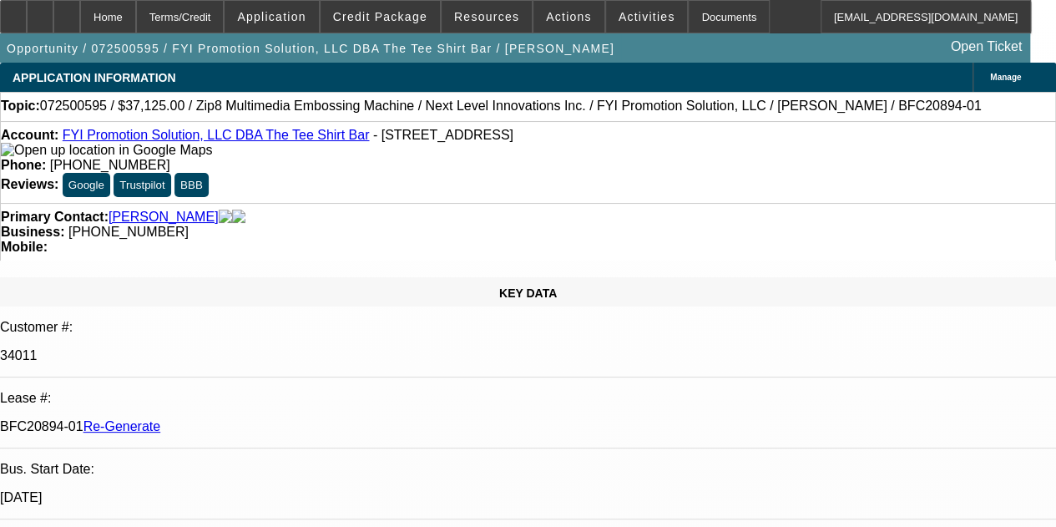
click at [546, 78] on div "APPLICATION INFORMATION Manage" at bounding box center [528, 77] width 1056 height 29
click at [529, 83] on div "APPLICATION INFORMATION Manage" at bounding box center [528, 77] width 1056 height 29
click at [528, 68] on div "APPLICATION INFORMATION Manage" at bounding box center [528, 77] width 1056 height 29
click at [550, 62] on div "Opportunity / 072500595 / FYI Promotion Solution, LLC DBA The Tee Shirt Bar / M…" at bounding box center [515, 47] width 1030 height 29
